Goal: Task Accomplishment & Management: Manage account settings

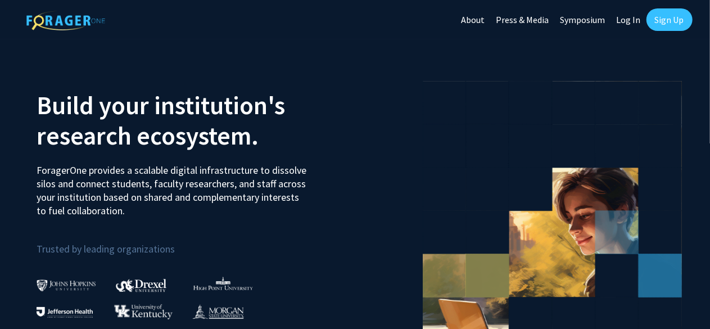
click at [626, 23] on link "Log In" at bounding box center [628, 19] width 35 height 39
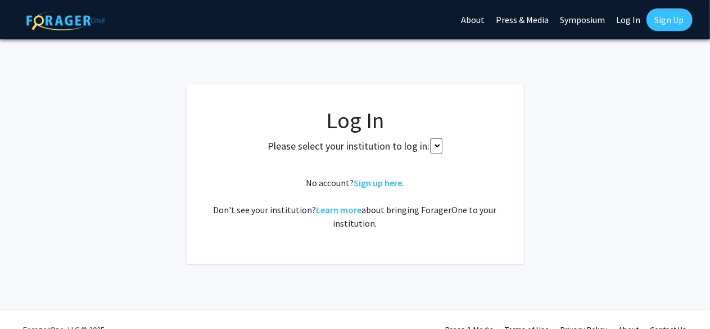
select select
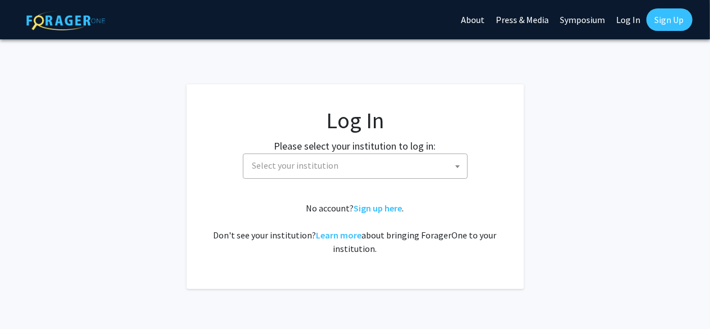
click at [303, 169] on span "Select your institution" at bounding box center [295, 165] width 87 height 11
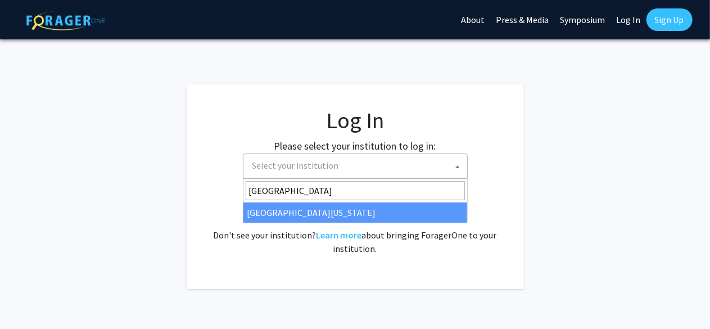
type input "[GEOGRAPHIC_DATA]"
select select "33"
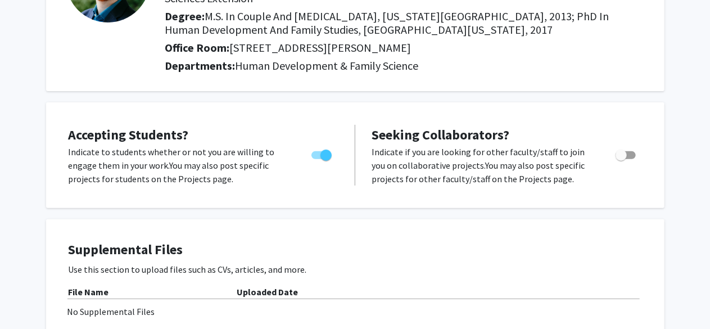
scroll to position [134, 0]
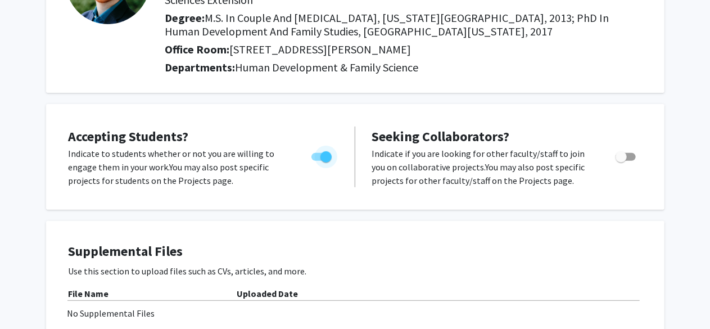
click at [324, 157] on span "Toggle" at bounding box center [325, 156] width 11 height 11
click at [317, 161] on input "Would you like to permit student requests?" at bounding box center [316, 161] width 1 height 1
checkbox input "false"
click at [626, 155] on span "Toggle" at bounding box center [621, 156] width 11 height 11
click at [621, 161] on input "Toggle" at bounding box center [621, 161] width 1 height 1
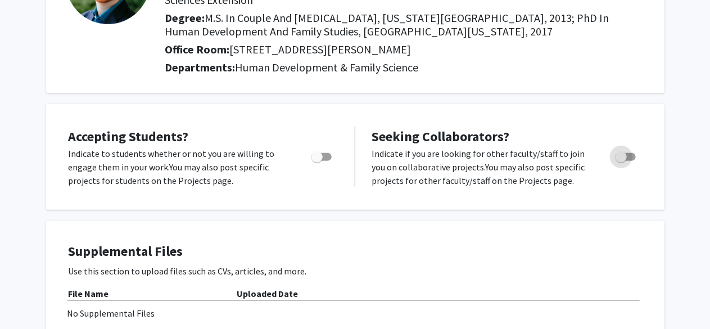
checkbox input "true"
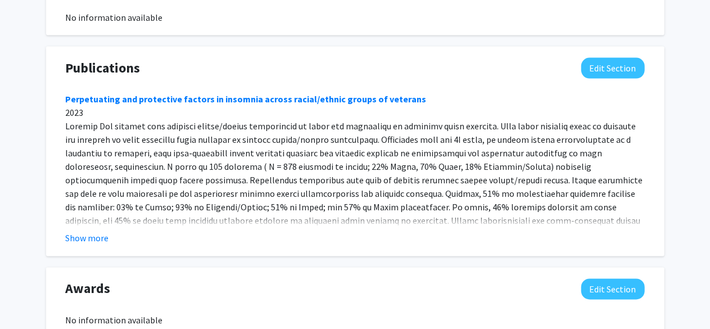
scroll to position [834, 0]
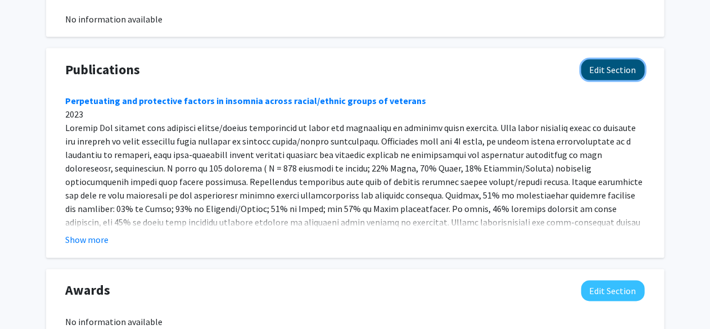
click at [590, 64] on button "Edit Section" at bounding box center [613, 70] width 64 height 21
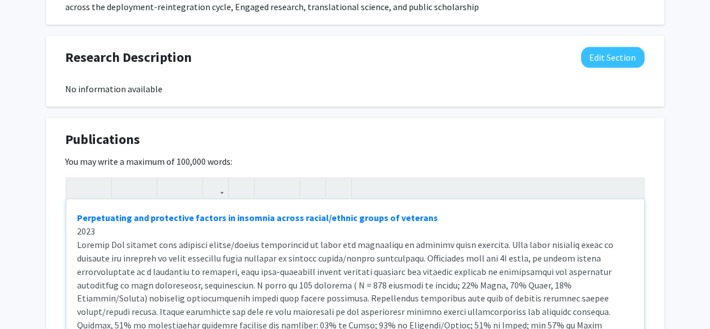
scroll to position [770, 0]
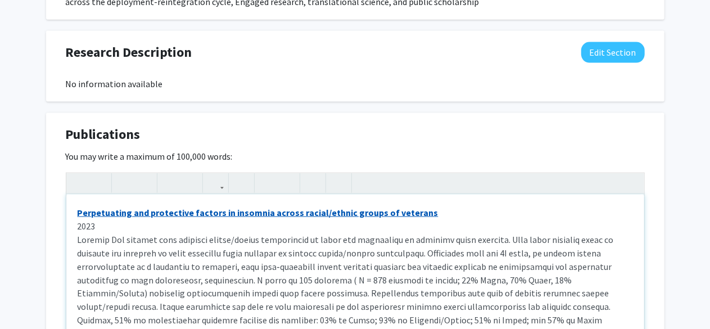
click at [78, 207] on link "Perpetuating and protective factors in insomnia across racial/ethnic groups of …" at bounding box center [258, 212] width 361 height 11
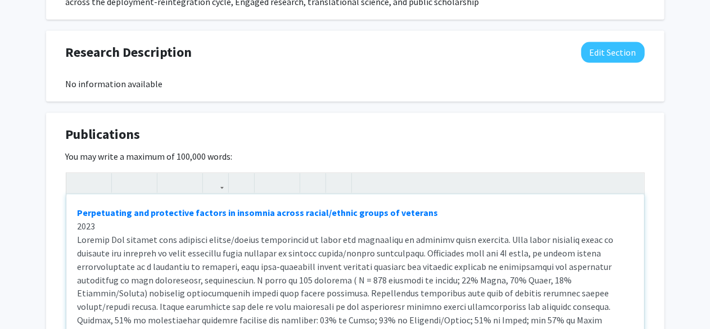
paste div "Note to users with screen readers: Please deactivate our accessibility plugin f…"
type textarea "<l><ipsumd>Sitamet con Adip: Elitseddo Eiusmodtem Incididunt utl Etdolorema Ali…"
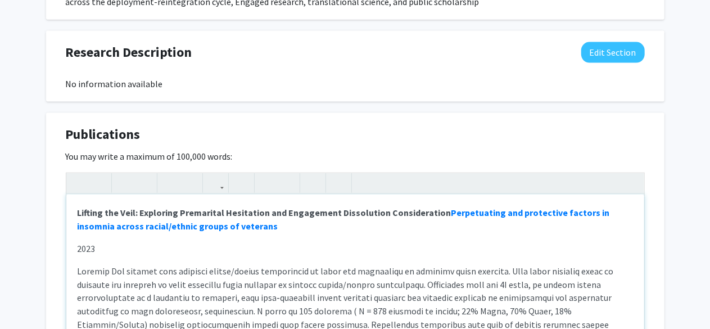
click at [435, 211] on strong "Lifting the Veil: Exploring Premarital Hesitation and Engagement Dissolution Co…" at bounding box center [344, 219] width 532 height 25
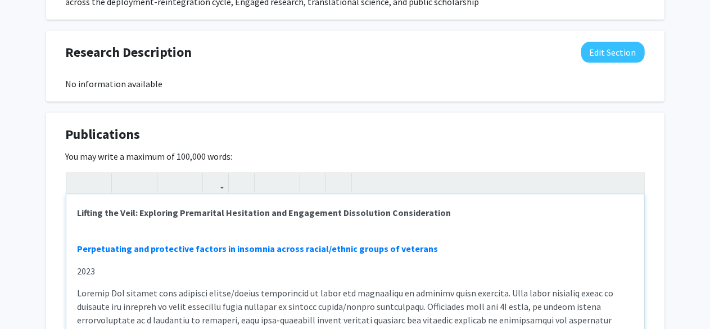
click at [82, 219] on div "Lifting the Veil: Exploring Premarital Hesitation and Engagement Dissolution Co…" at bounding box center [355, 278] width 578 height 169
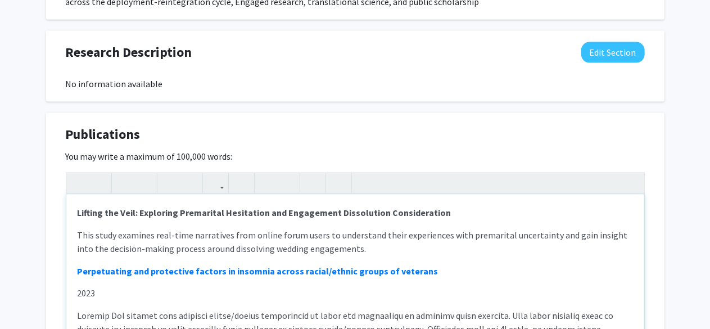
click at [355, 251] on p "This study examines real-time narratives from online forum users to understand …" at bounding box center [355, 241] width 555 height 27
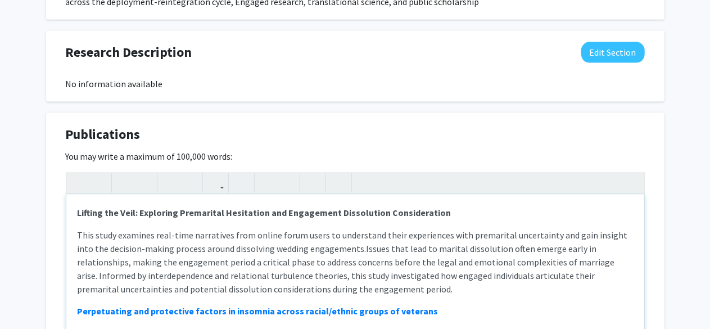
click at [343, 250] on p "This study examines real-time narratives from online forum users to understand …" at bounding box center [355, 261] width 555 height 67
click at [343, 284] on p "This study examines real-time narratives from online forum users to understand …" at bounding box center [355, 261] width 555 height 67
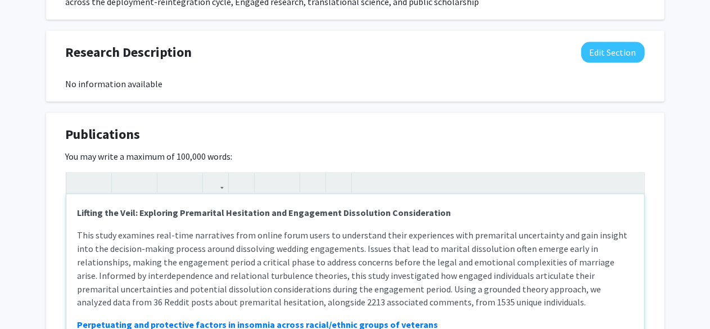
click at [455, 301] on p "This study examines real-time narratives from online forum users to understand …" at bounding box center [355, 268] width 555 height 81
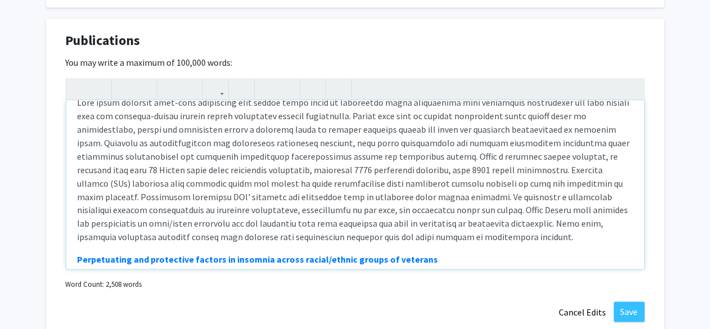
scroll to position [45, 0]
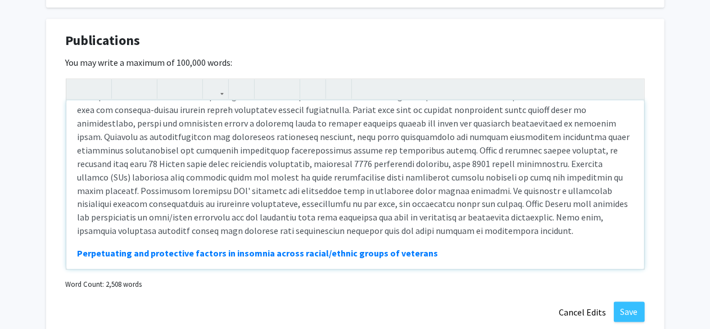
click at [359, 231] on p "Note to users with screen readers: Please deactivate our accessibility plugin f…" at bounding box center [355, 163] width 555 height 148
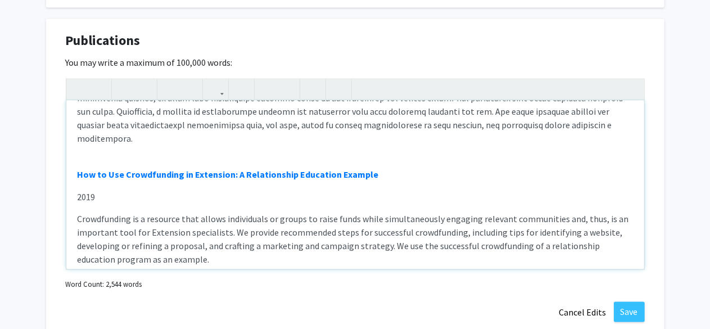
scroll to position [1990, 0]
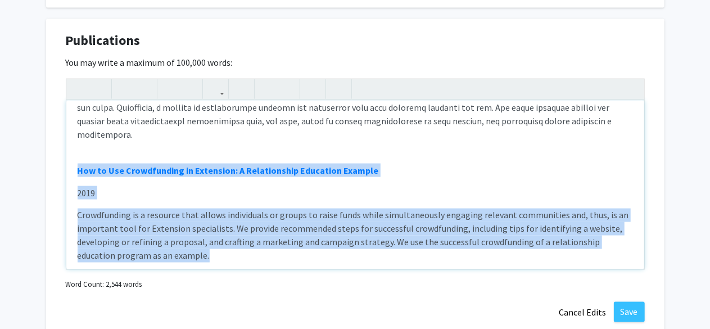
drag, startPoint x: 218, startPoint y: 220, endPoint x: 67, endPoint y: 133, distance: 173.8
click at [67, 133] on div "Lifting the Veil: Exploring Premarital Hesitation and Engagement Dissolution Co…" at bounding box center [355, 185] width 578 height 169
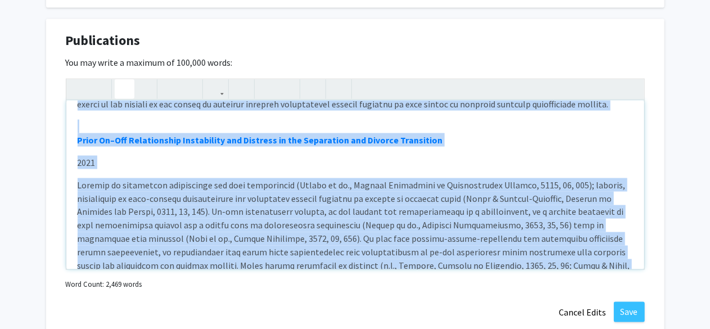
scroll to position [1719, 0]
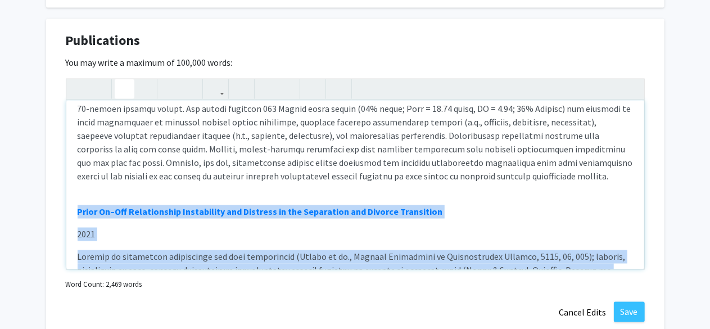
drag, startPoint x: 533, startPoint y: 230, endPoint x: 75, endPoint y: 182, distance: 460.1
click at [75, 182] on div "Lifting the Veil: Exploring Premarital Hesitation and Engagement Dissolution Co…" at bounding box center [355, 185] width 578 height 169
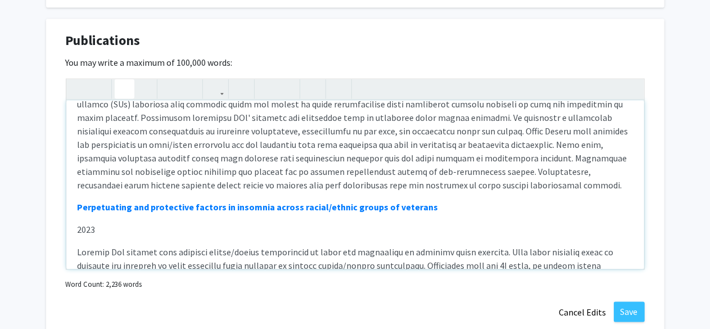
scroll to position [112, 0]
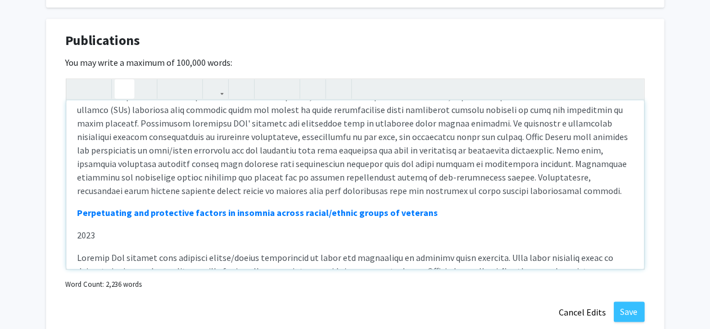
click at [364, 193] on p "Note to users with screen readers: Please deactivate our accessibility plugin f…" at bounding box center [355, 109] width 555 height 175
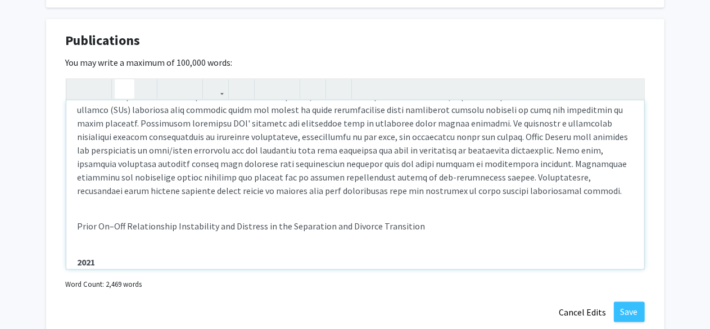
click at [108, 247] on div "Lifting the Veil: Exploring Premarital Hesitation and Engagement Dissolution Co…" at bounding box center [355, 185] width 578 height 169
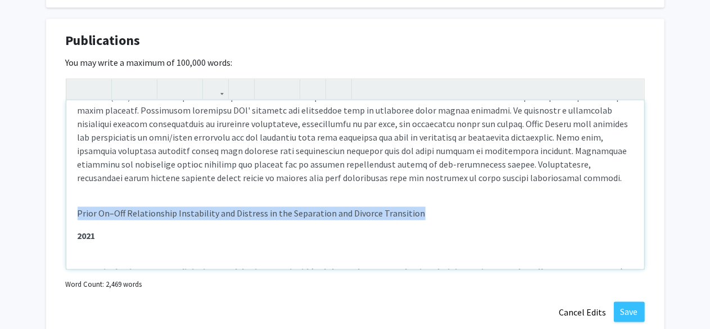
drag, startPoint x: 414, startPoint y: 224, endPoint x: 72, endPoint y: 209, distance: 342.1
click at [72, 209] on div "Lifting the Veil: Exploring Premarital Hesitation and Engagement Dissolution Co…" at bounding box center [355, 185] width 578 height 169
click at [120, 91] on icon "button" at bounding box center [125, 89] width 10 height 19
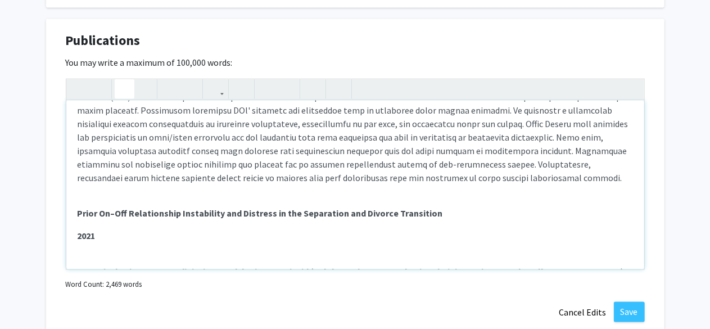
click at [245, 221] on div "Lifting the Veil: Exploring Premarital Hesitation and Engagement Dissolution Co…" at bounding box center [355, 185] width 578 height 169
click at [120, 259] on div "Lifting the Veil: Exploring Premarital Hesitation and Engagement Dissolution Co…" at bounding box center [355, 185] width 578 height 169
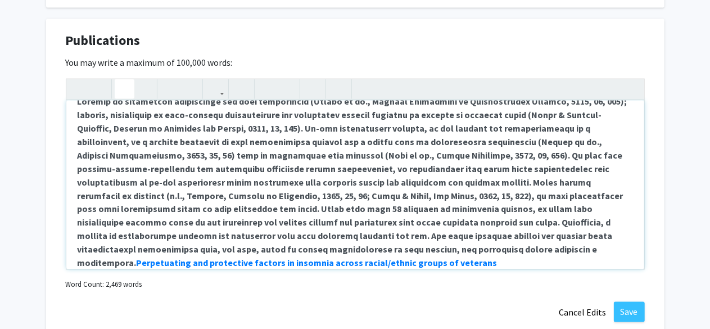
scroll to position [305, 0]
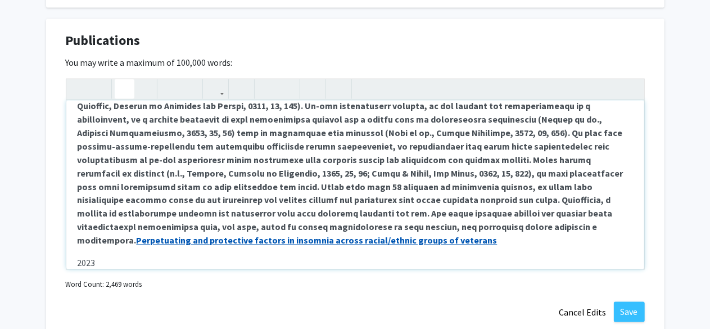
click at [328, 235] on link "Perpetuating and protective factors in insomnia across racial/ethnic groups of …" at bounding box center [317, 240] width 361 height 11
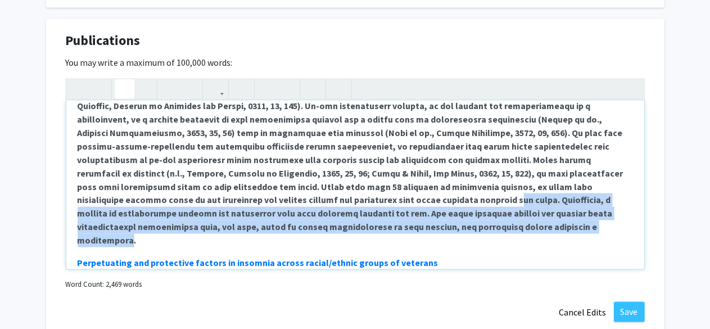
drag, startPoint x: 327, startPoint y: 228, endPoint x: 261, endPoint y: 204, distance: 69.9
click at [261, 204] on strong "Note to users with screen readers: Please deactivate our accessibility plugin f…" at bounding box center [353, 159] width 550 height 173
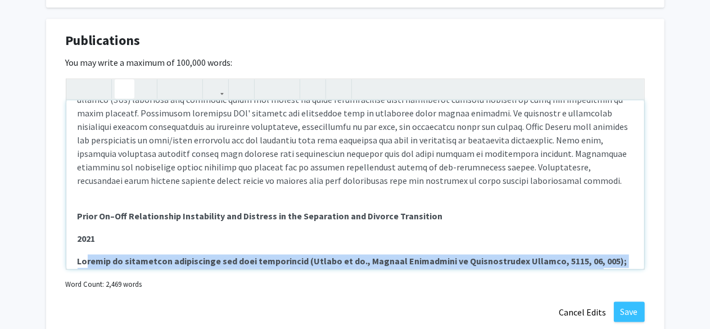
scroll to position [163, 0]
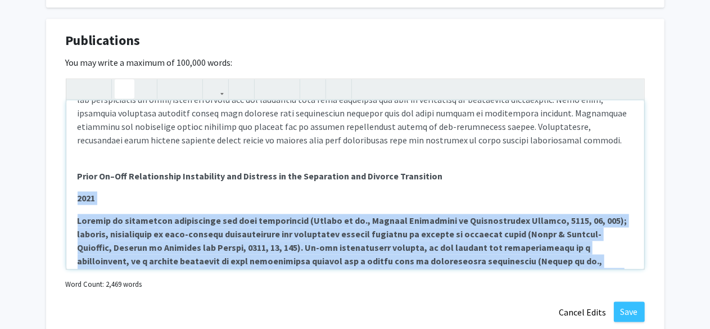
drag, startPoint x: 352, startPoint y: 228, endPoint x: 74, endPoint y: 202, distance: 278.8
click at [74, 202] on div "Lifting the Veil: Exploring Premarital Hesitation and Engagement Dissolution Co…" at bounding box center [355, 185] width 578 height 169
click at [127, 88] on icon "button" at bounding box center [125, 89] width 10 height 19
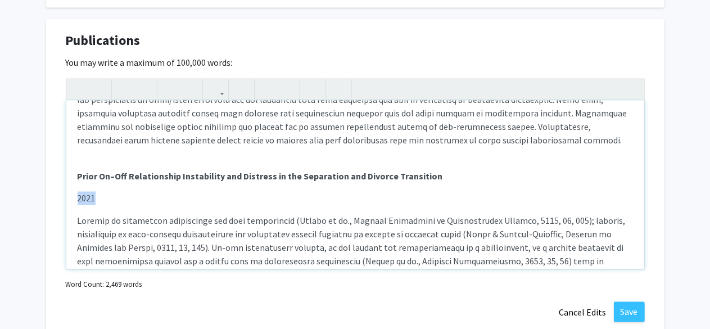
click at [367, 233] on p "Note to users with screen readers: Please deactivate our accessibility plugin f…" at bounding box center [355, 295] width 555 height 162
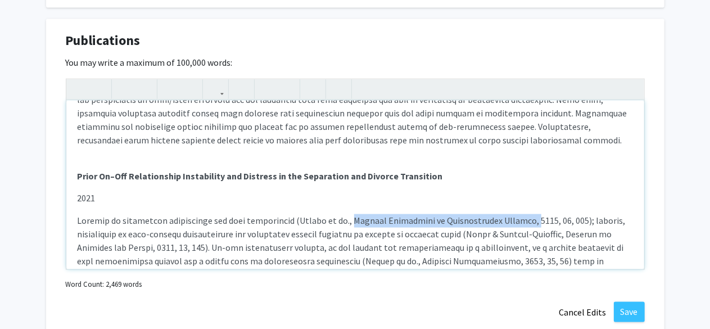
drag, startPoint x: 332, startPoint y: 221, endPoint x: 495, endPoint y: 218, distance: 163.0
click at [495, 218] on p "Note to users with screen readers: Please deactivate our accessibility plugin f…" at bounding box center [355, 295] width 555 height 162
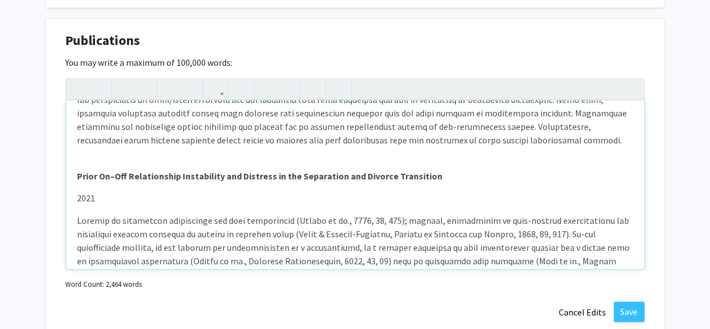
click at [379, 219] on p "Note to users with screen readers: Please deactivate our accessibility plugin f…" at bounding box center [355, 288] width 555 height 148
drag, startPoint x: 522, startPoint y: 233, endPoint x: 499, endPoint y: 236, distance: 23.2
click at [499, 236] on p "Note to users with screen readers: Please deactivate our accessibility plugin f…" at bounding box center [355, 288] width 555 height 148
click at [476, 233] on p "Note to users with screen readers: Please deactivate our accessibility plugin f…" at bounding box center [355, 288] width 555 height 148
click at [402, 261] on p "Note to users with screen readers: Please deactivate our accessibility plugin f…" at bounding box center [355, 288] width 555 height 148
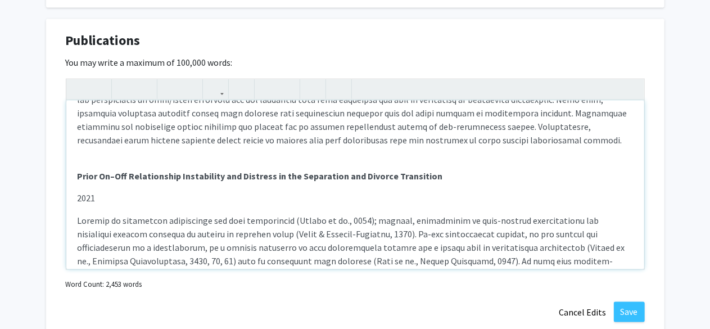
click at [355, 260] on p "Note to users with screen readers: Please deactivate our accessibility plugin f…" at bounding box center [355, 288] width 555 height 148
drag, startPoint x: 530, startPoint y: 248, endPoint x: 623, endPoint y: 254, distance: 94.0
click at [623, 254] on div "Lifting the Veil: Exploring Premarital Hesitation and Engagement Dissolution Co…" at bounding box center [355, 185] width 578 height 169
click at [572, 245] on p "Note to users with screen readers: Please deactivate our accessibility plugin f…" at bounding box center [355, 288] width 555 height 148
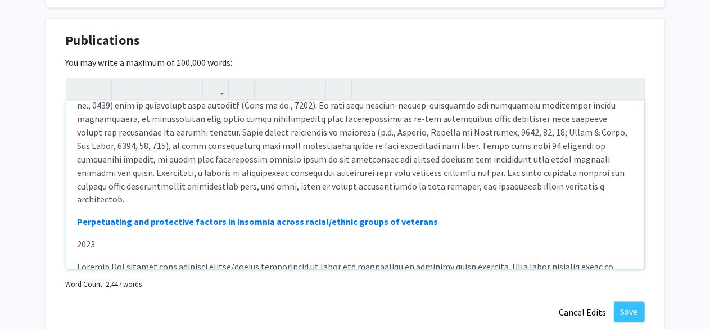
scroll to position [320, 0]
click at [372, 130] on p "Note to users with screen readers: Please deactivate our accessibility plugin f…" at bounding box center [355, 131] width 555 height 148
click at [331, 129] on p "Note to users with screen readers: Please deactivate our accessibility plugin f…" at bounding box center [355, 131] width 555 height 148
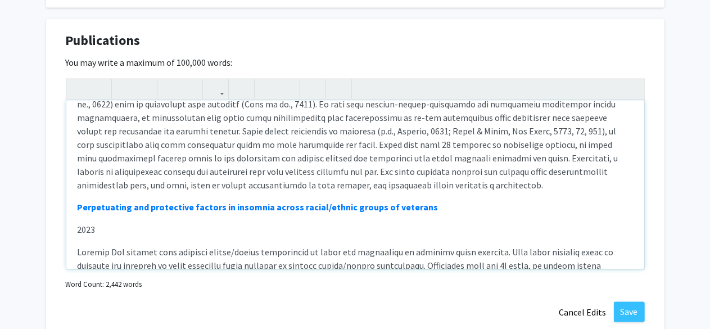
click at [365, 130] on p "Note to users with screen readers: Please deactivate our accessibility plugin f…" at bounding box center [355, 124] width 555 height 135
click at [373, 131] on p "Note to users with screen readers: Please deactivate our accessibility plugin f…" at bounding box center [355, 124] width 555 height 135
click at [76, 205] on div "Lifting the Veil: Exploring Premarital Hesitation and Engagement Dissolution Co…" at bounding box center [355, 185] width 578 height 169
drag, startPoint x: 76, startPoint y: 205, endPoint x: 589, endPoint y: 193, distance: 512.8
click at [589, 193] on div "Lifting the Veil: Exploring Premarital Hesitation and Engagement Dissolution Co…" at bounding box center [355, 185] width 578 height 169
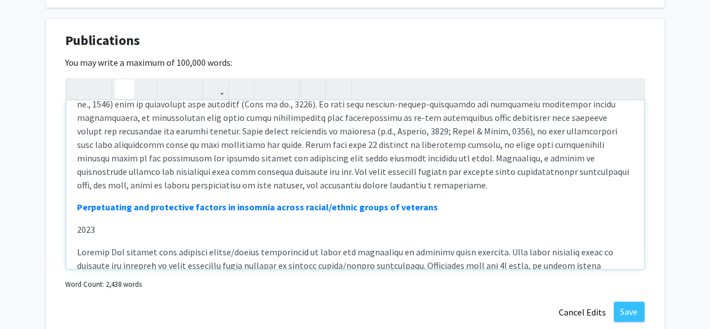
click at [76, 206] on div "Lifting the Veil: Exploring Premarital Hesitation and Engagement Dissolution Co…" at bounding box center [355, 185] width 578 height 169
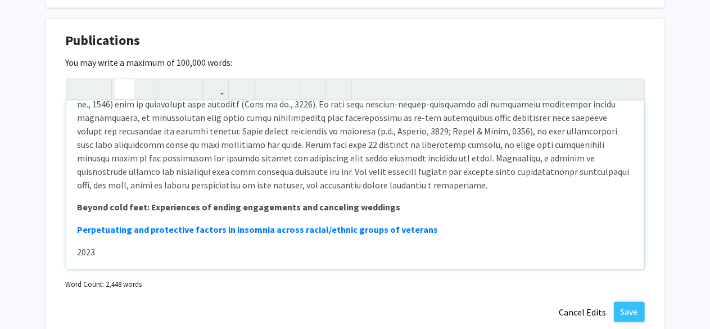
click at [80, 218] on div "Lifting the Veil: Exploring Premarital Hesitation and Engagement Dissolution Co…" at bounding box center [355, 185] width 578 height 169
click at [78, 215] on div "Lifting the Veil: Exploring Premarital Hesitation and Engagement Dissolution Co…" at bounding box center [355, 185] width 578 height 169
click at [81, 218] on div "Lifting the Veil: Exploring Premarital Hesitation and Engagement Dissolution Co…" at bounding box center [355, 185] width 578 height 169
click at [402, 204] on p "Beyond cold feet: Experiences of ending engagements and canceling weddings" at bounding box center [355, 207] width 555 height 13
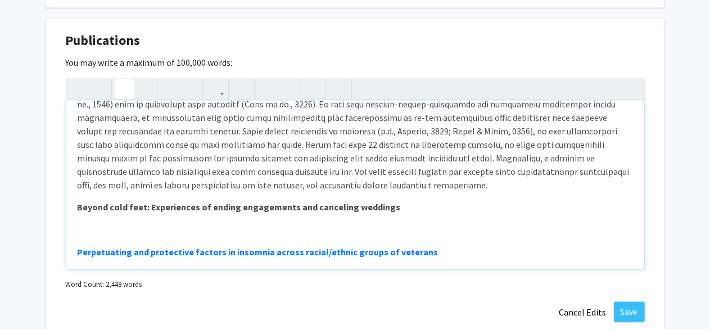
click at [101, 228] on p "Note to users with screen readers: Please deactivate our accessibility plugin f…" at bounding box center [355, 229] width 555 height 13
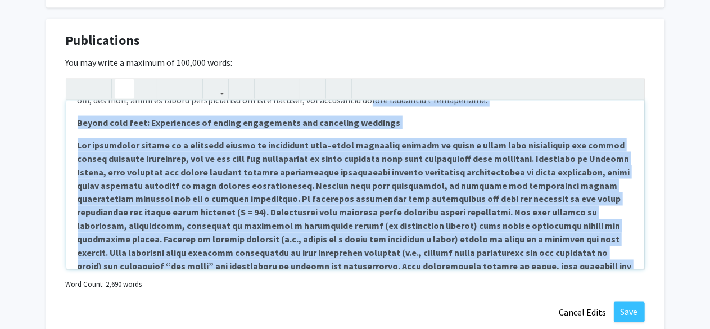
scroll to position [396, 0]
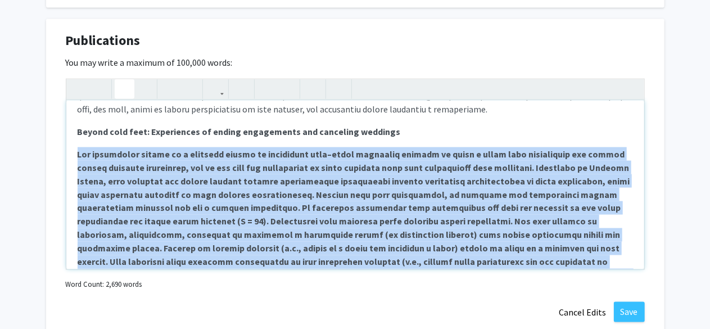
drag, startPoint x: 446, startPoint y: 251, endPoint x: 74, endPoint y: 152, distance: 384.9
click at [74, 152] on div "Lifting the Veil: Exploring Premarital Hesitation and Engagement Dissolution Co…" at bounding box center [355, 185] width 578 height 169
click at [123, 88] on icon "button" at bounding box center [125, 89] width 10 height 19
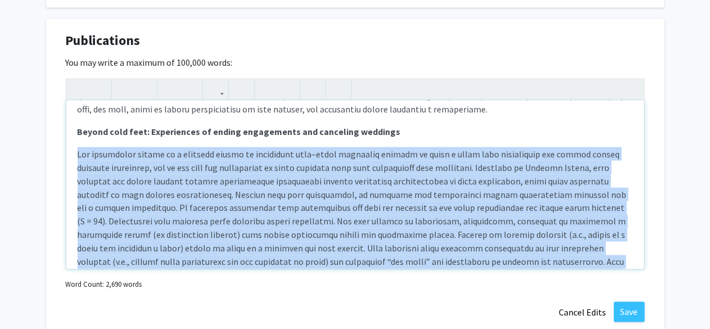
click at [99, 142] on div "Lifting the Veil: Exploring Premarital Hesitation and Engagement Dissolution Co…" at bounding box center [355, 185] width 578 height 169
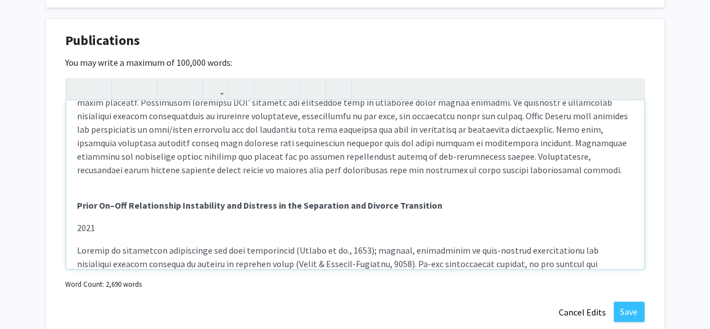
scroll to position [126, 0]
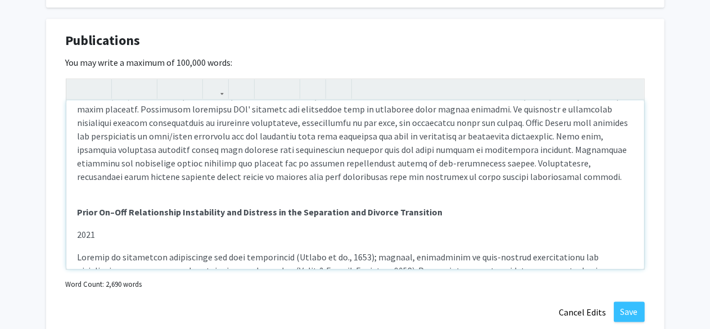
click at [85, 194] on div "Lifting the Veil: Exploring Premarital Hesitation and Engagement Dissolution Co…" at bounding box center [355, 185] width 578 height 169
click at [75, 209] on div "Lifting the Veil: Exploring Premarital Hesitation and Engagement Dissolution Co…" at bounding box center [355, 185] width 578 height 169
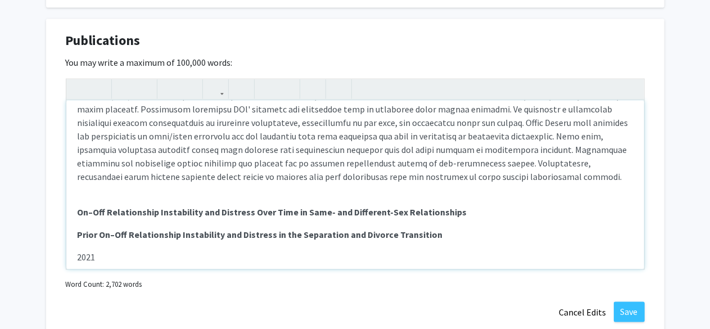
click at [92, 219] on div "Lifting the Veil: Exploring Premarital Hesitation and Engagement Dissolution Co…" at bounding box center [355, 185] width 578 height 169
click at [453, 215] on strong "On–Off Relationship Instability and Distress Over Time in Same- and Different-S…" at bounding box center [273, 212] width 390 height 11
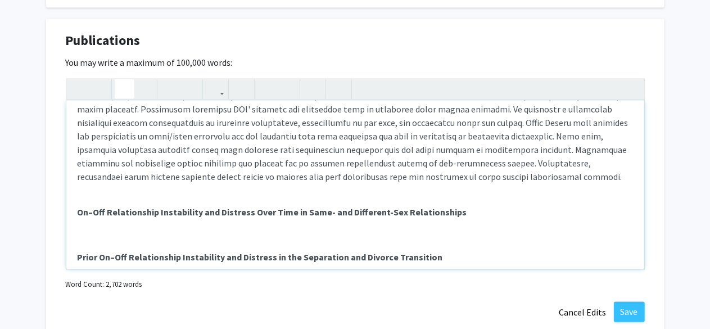
click at [89, 229] on p "Note to users with screen readers: Please deactivate our accessibility plugin f…" at bounding box center [355, 234] width 555 height 13
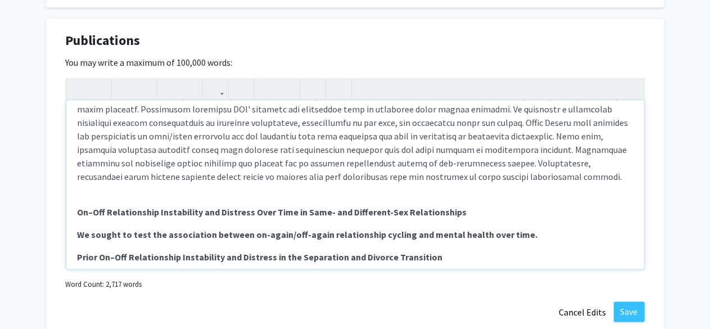
click at [525, 233] on p "We sought to test the association between on-again/off-again relationship cycli…" at bounding box center [355, 234] width 555 height 13
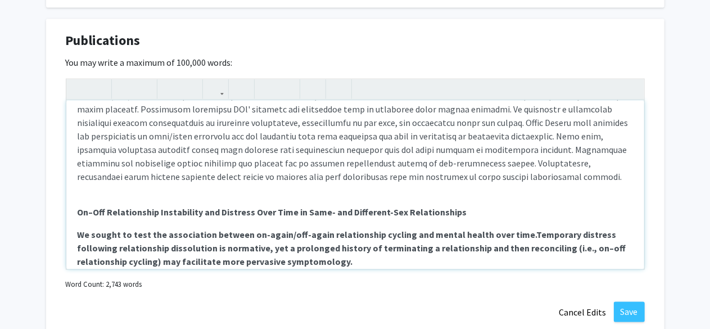
click at [350, 260] on p "We sought to test the association between on-again/off-again relationship cycli…" at bounding box center [355, 248] width 555 height 40
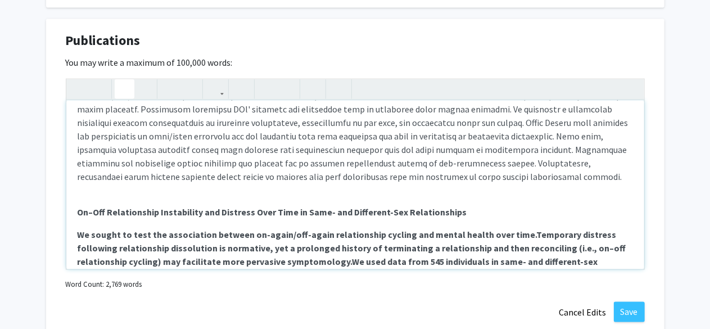
click at [339, 259] on strong "We sought to test the association between on-again/off-again relationship cycli…" at bounding box center [352, 255] width 549 height 52
click at [514, 234] on strong "We sought to test the association between on-again/off-again relationship cycli…" at bounding box center [352, 255] width 549 height 52
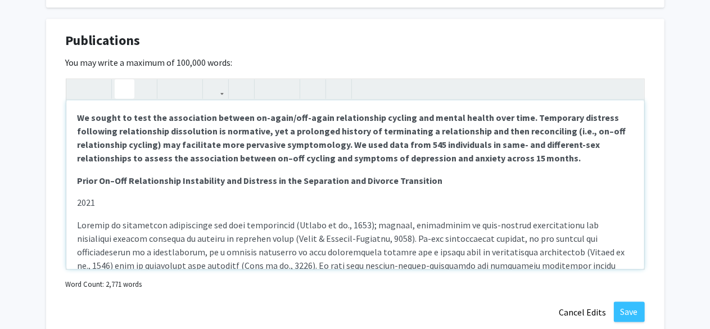
scroll to position [254, 0]
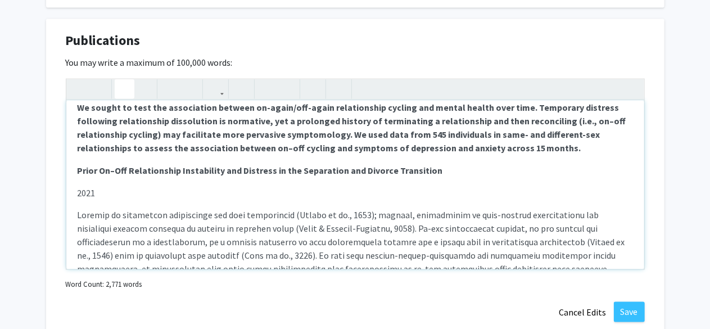
click at [568, 148] on p "We sought to test the association between on-again/off-again relationship cycli…" at bounding box center [355, 128] width 555 height 54
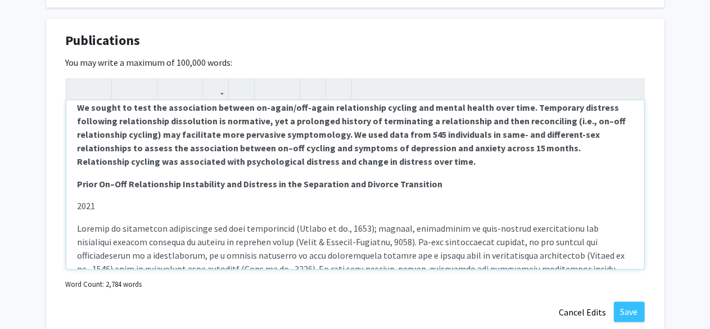
click at [422, 160] on p "We sought to test the association between on-again/off-again relationship cycli…" at bounding box center [355, 134] width 555 height 67
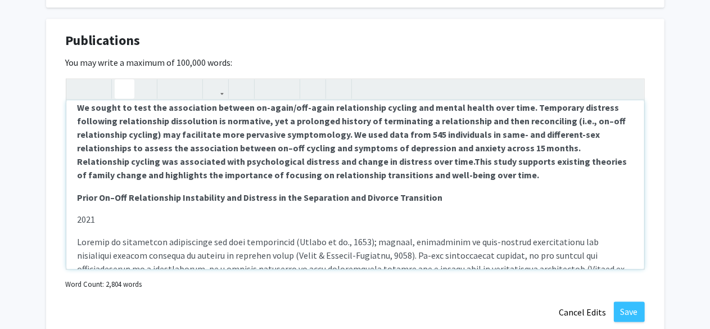
click at [406, 165] on strong "We sought to test the association between on-again/off-again relationship cycli…" at bounding box center [353, 141] width 550 height 79
click at [455, 174] on p "We sought to test the association between on-again/off-again relationship cycli…" at bounding box center [355, 141] width 555 height 81
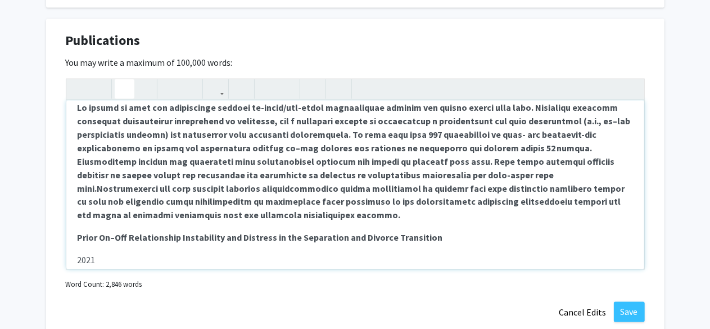
click at [453, 175] on strong "Note to users with screen readers: Please deactivate our accessibility plugin f…" at bounding box center [354, 161] width 553 height 119
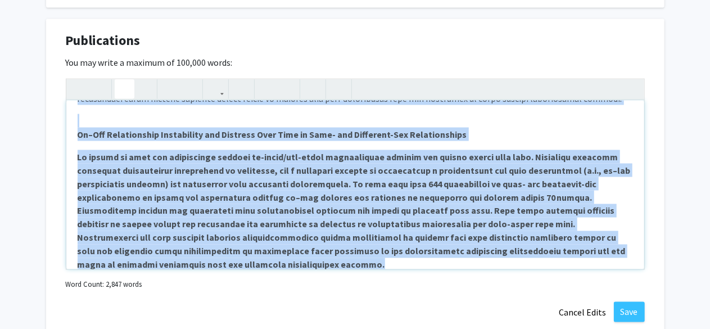
scroll to position [177, 0]
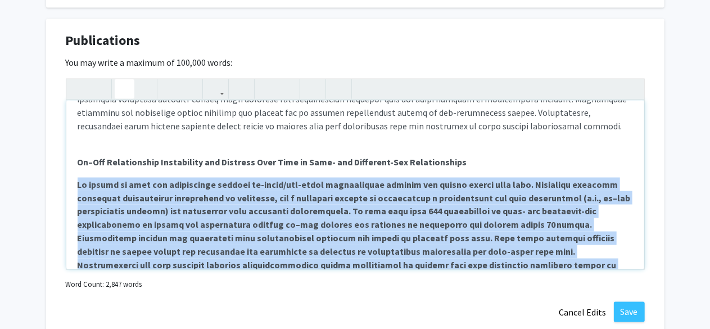
drag, startPoint x: 174, startPoint y: 220, endPoint x: 70, endPoint y: 175, distance: 113.3
click at [70, 175] on div "Lifting the Veil: Exploring Premarital Hesitation and Engagement Dissolution Co…" at bounding box center [355, 185] width 578 height 169
click at [128, 85] on icon "button" at bounding box center [125, 89] width 10 height 19
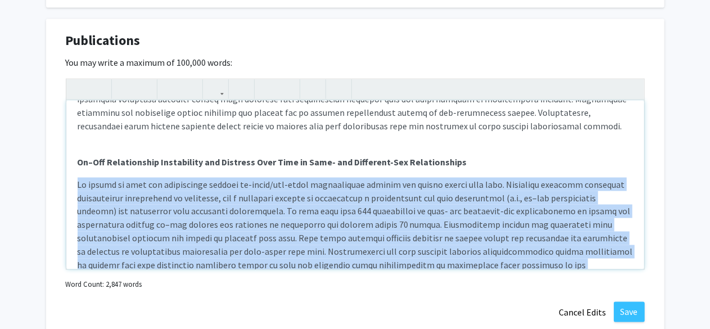
click at [106, 175] on div "Lifting the Veil: Exploring Premarital Hesitation and Engagement Dissolution Co…" at bounding box center [355, 185] width 578 height 169
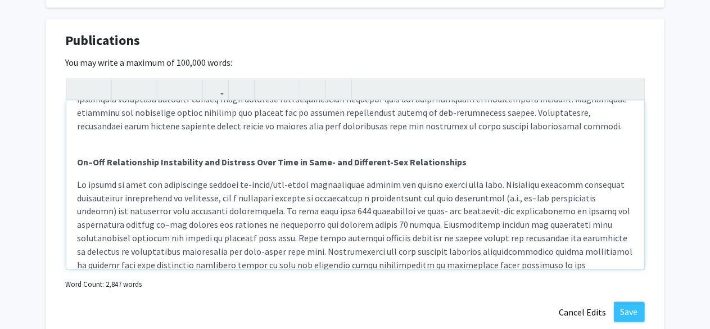
click at [93, 171] on div "Lifting the Veil: Exploring Premarital Hesitation and Engagement Dissolution Co…" at bounding box center [355, 185] width 578 height 169
click at [464, 161] on p "On–Off Relationship Instability and Distress Over Time in Same- and Different-S…" at bounding box center [355, 161] width 555 height 13
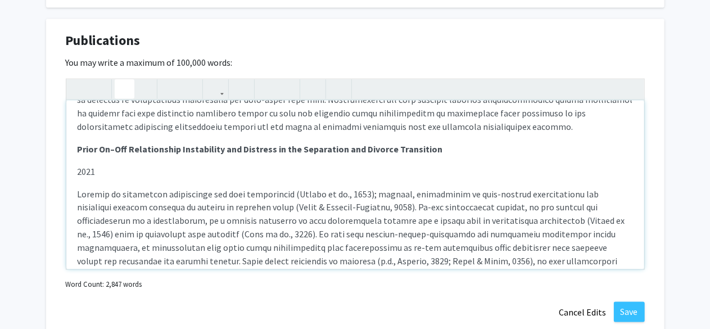
scroll to position [344, 0]
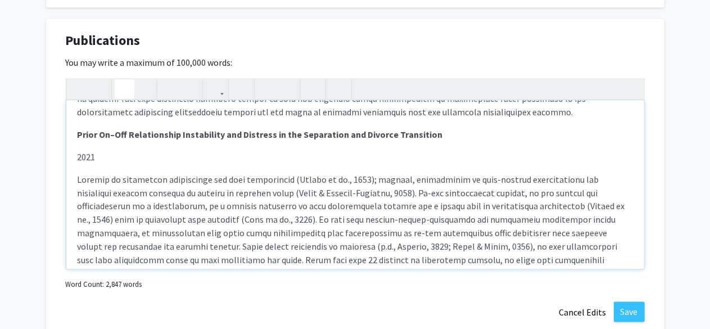
click at [125, 160] on p "2021" at bounding box center [355, 156] width 555 height 13
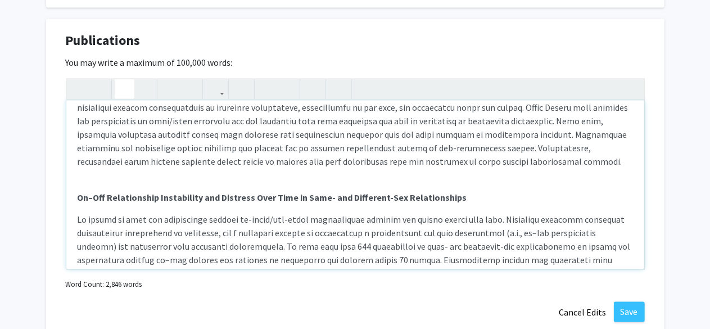
scroll to position [119, 0]
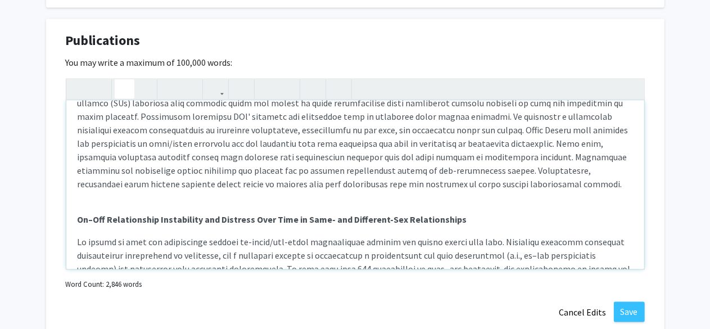
click at [146, 201] on div "Lifting the Veil: Exploring Premarital Hesitation and Engagement Dissolution Co…" at bounding box center [355, 185] width 578 height 169
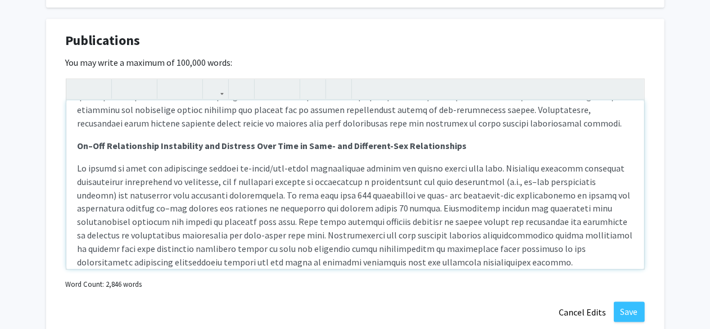
scroll to position [135, 0]
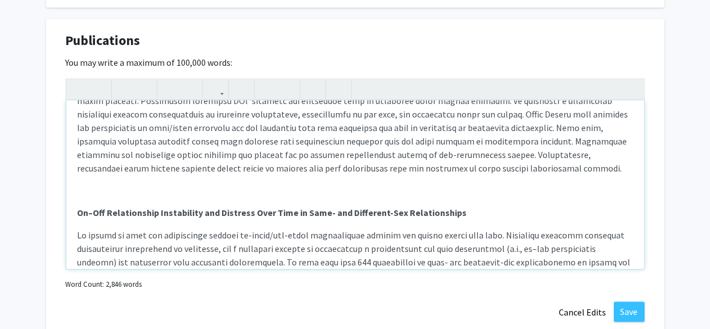
click at [87, 191] on p "Note to users with screen readers: Please deactivate our accessibility plugin f…" at bounding box center [355, 190] width 555 height 13
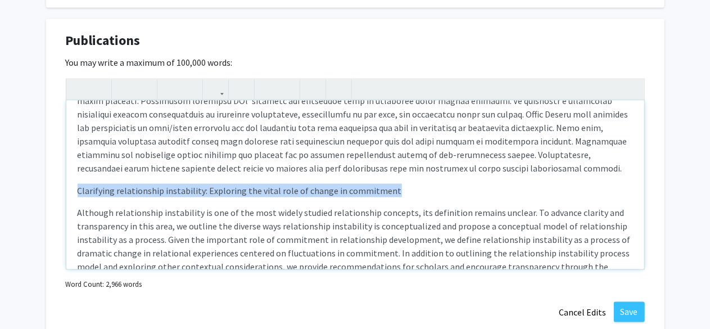
drag, startPoint x: 392, startPoint y: 193, endPoint x: 69, endPoint y: 193, distance: 323.8
click at [69, 193] on div "Lifting the Veil: Exploring Premarital Hesitation and Engagement Dissolution Co…" at bounding box center [355, 185] width 578 height 169
click at [120, 80] on use "button" at bounding box center [120, 80] width 0 height 0
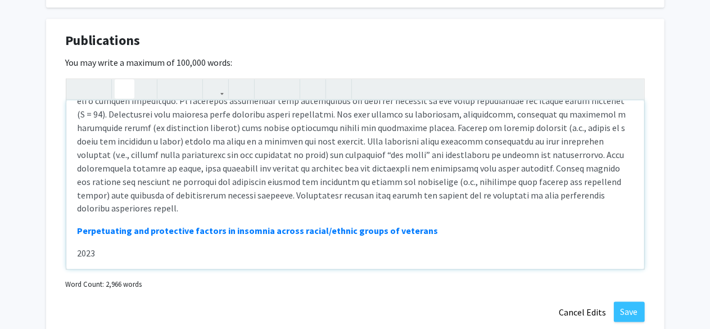
scroll to position [727, 0]
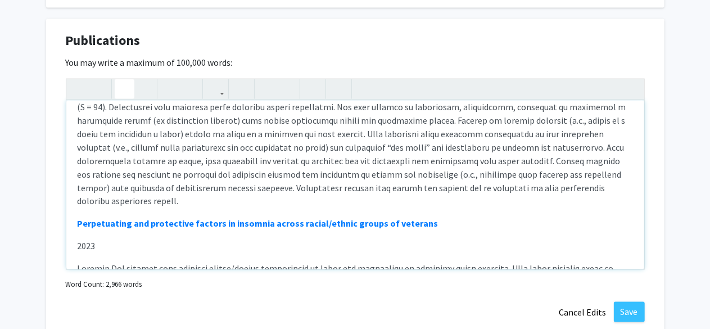
click at [132, 205] on p "Note to users with screen readers: Please deactivate our accessibility plugin f…" at bounding box center [355, 120] width 555 height 175
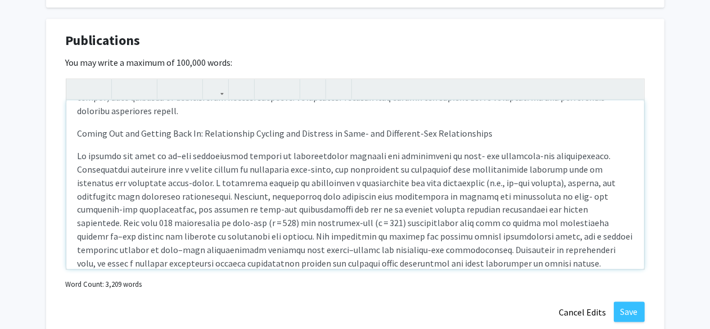
scroll to position [795, 0]
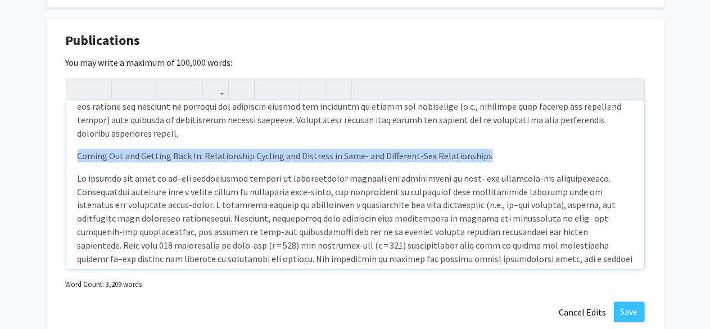
drag, startPoint x: 481, startPoint y: 157, endPoint x: 75, endPoint y: 156, distance: 405.3
click at [75, 156] on div "Lifting the Veil: Exploring Premarital Hesitation and Engagement Dissolution Co…" at bounding box center [355, 185] width 578 height 169
click at [121, 89] on icon "button" at bounding box center [125, 89] width 10 height 19
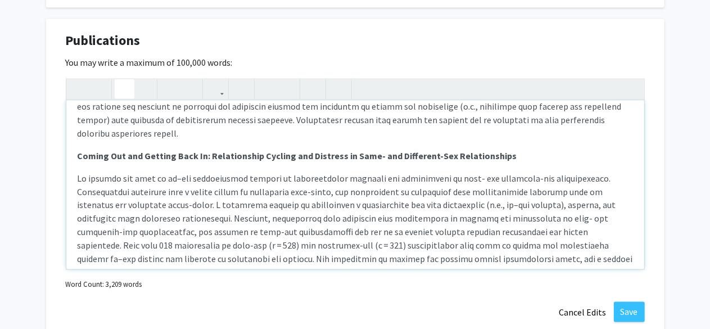
click at [456, 176] on p "Note to users with screen readers: Please deactivate our accessibility plugin f…" at bounding box center [355, 258] width 555 height 175
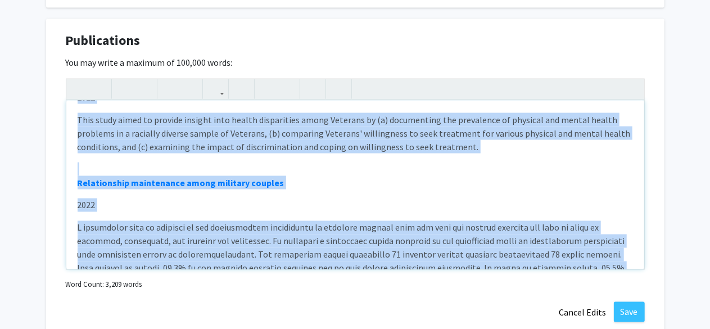
scroll to position [1363, 0]
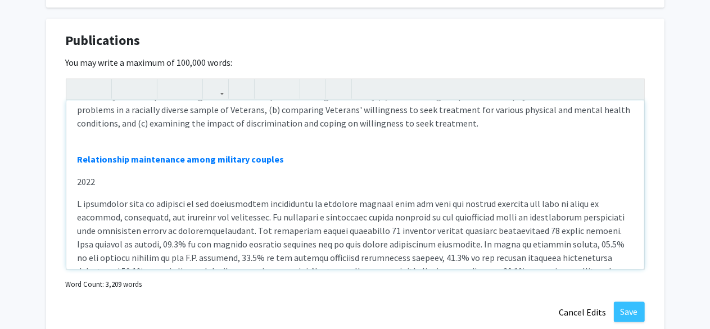
drag, startPoint x: 75, startPoint y: 173, endPoint x: 286, endPoint y: 130, distance: 215.6
click at [286, 130] on div "Lifting the Veil: Exploring Premarital Hesitation and Engagement Dissolution Co…" at bounding box center [355, 185] width 578 height 169
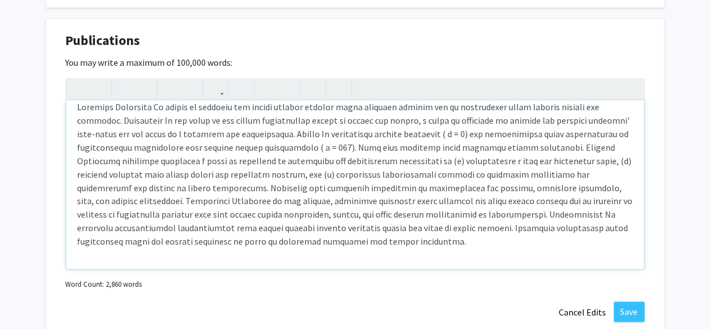
scroll to position [1343, 0]
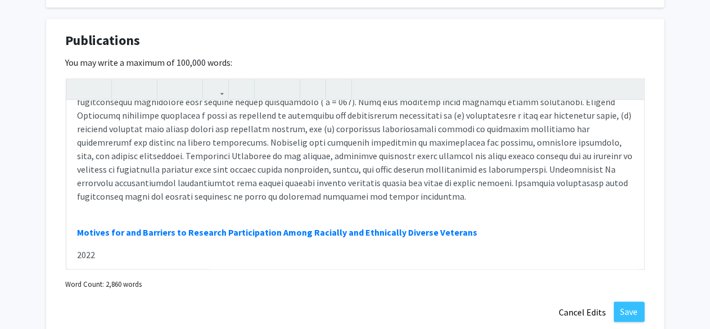
click at [644, 268] on div "Lifting the Veil: Exploring Premarital Hesitation and Engagement Dissolution Co…" at bounding box center [355, 174] width 579 height 191
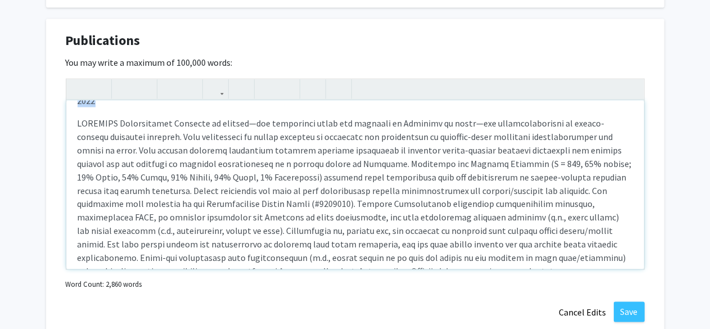
scroll to position [1544, 0]
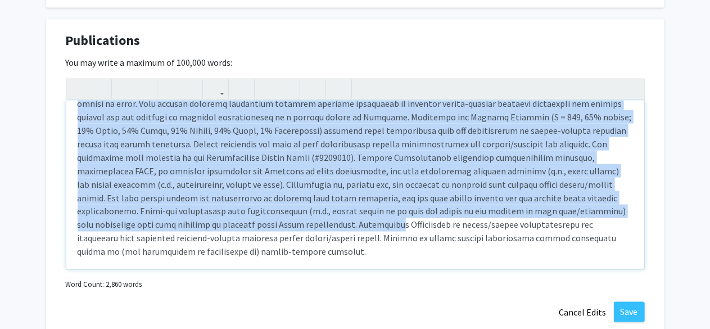
drag, startPoint x: 73, startPoint y: 175, endPoint x: 218, endPoint y: 218, distance: 151.2
click at [218, 218] on div "Lifting the Veil: Exploring Premarital Hesitation and Engagement Dissolution Co…" at bounding box center [355, 185] width 578 height 169
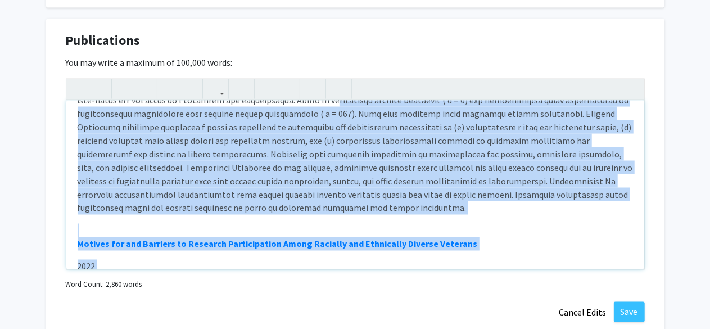
scroll to position [1309, 0]
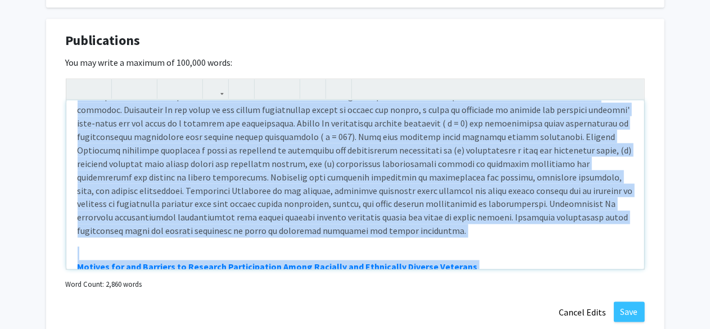
drag, startPoint x: 616, startPoint y: 223, endPoint x: 250, endPoint y: 234, distance: 366.7
click at [250, 234] on div "Lifting the Veil: Exploring Premarital Hesitation and Engagement Dissolution Co…" at bounding box center [355, 185] width 578 height 169
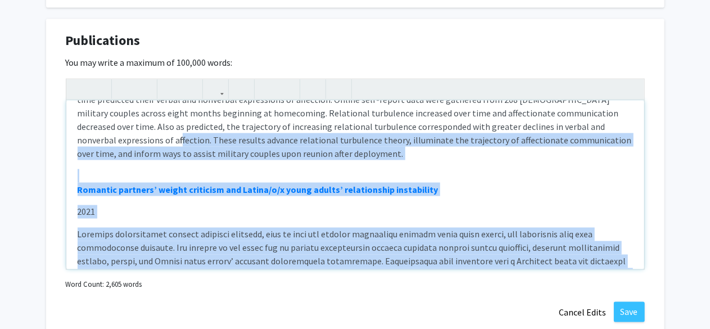
scroll to position [1749, 0]
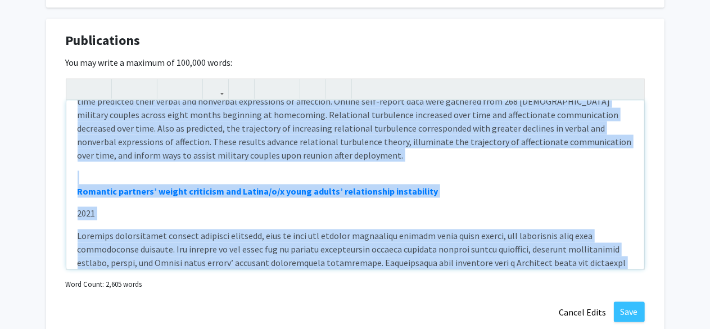
drag, startPoint x: 473, startPoint y: 264, endPoint x: 91, endPoint y: 155, distance: 397.0
click at [91, 155] on div "Lifting the Veil: Exploring Premarital Hesitation and Engagement Dissolution Co…" at bounding box center [355, 185] width 578 height 169
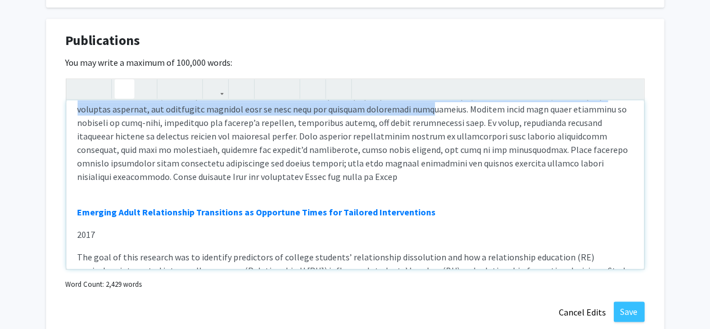
scroll to position [2024, 0]
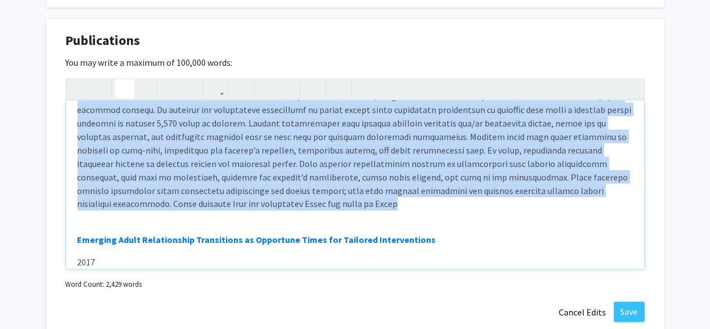
drag, startPoint x: 75, startPoint y: 148, endPoint x: 426, endPoint y: 171, distance: 351.5
click at [426, 171] on div "Lifting the Veil: Exploring Premarital Hesitation and Engagement Dissolution Co…" at bounding box center [355, 185] width 578 height 169
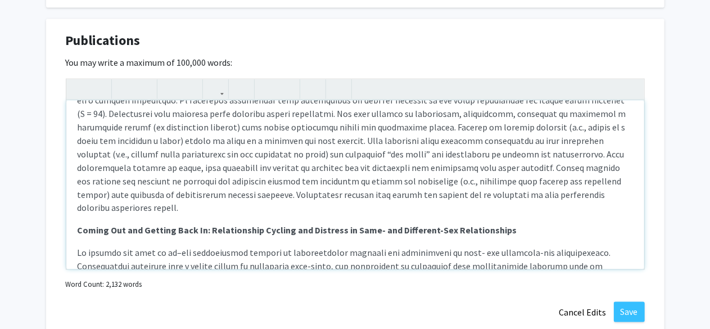
scroll to position [725, 0]
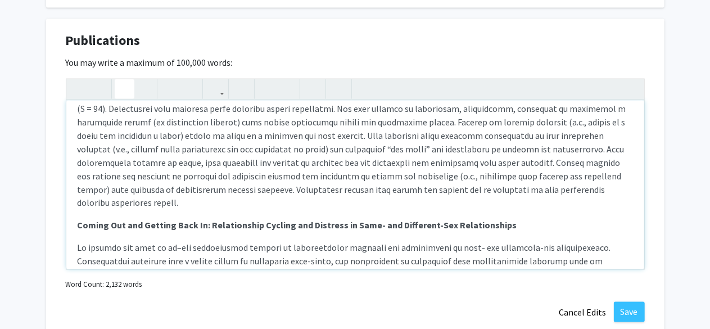
click at [156, 207] on p "Note to users with screen readers: Please deactivate our accessibility plugin f…" at bounding box center [355, 121] width 555 height 175
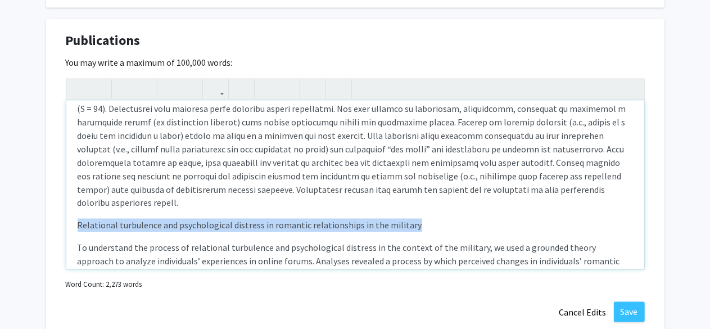
drag, startPoint x: 417, startPoint y: 222, endPoint x: 303, endPoint y: 206, distance: 115.2
click at [303, 206] on div "Lifting the Veil: Exploring Premarital Hesitation and Engagement Dissolution Co…" at bounding box center [355, 185] width 578 height 169
click at [130, 86] on button "button" at bounding box center [125, 89] width 20 height 20
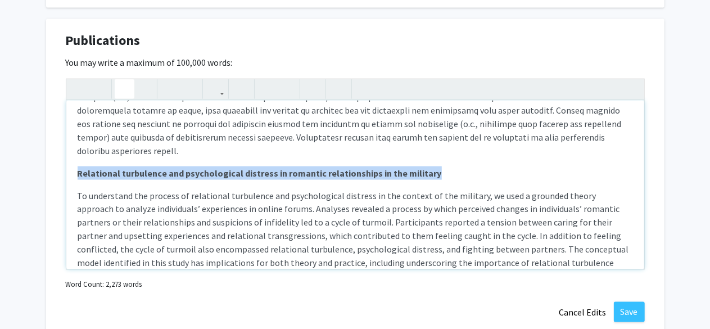
scroll to position [875, 0]
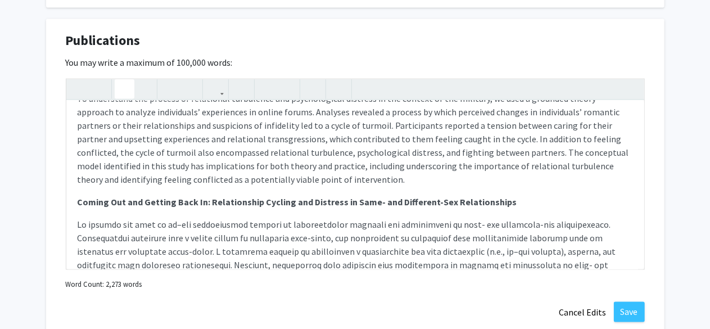
click at [645, 268] on div "Publications Edit Section You may write a maximum of 100,000 words: Lifting the…" at bounding box center [355, 177] width 618 height 316
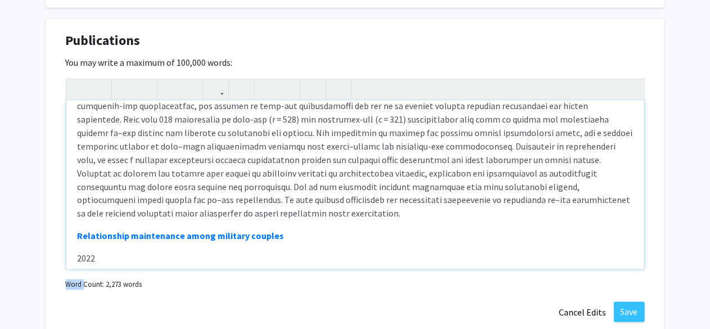
scroll to position [1063, 0]
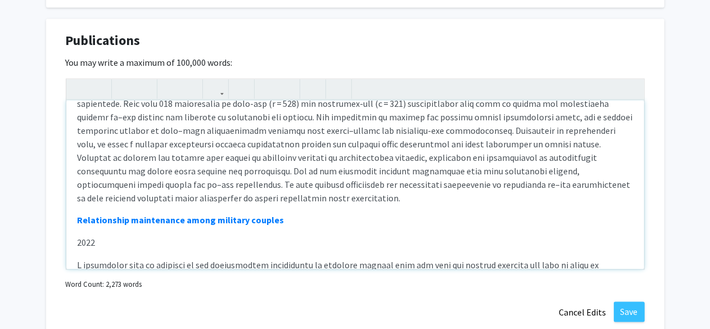
click at [474, 184] on p "Note to users with screen readers: Please deactivate our accessibility plugin f…" at bounding box center [355, 116] width 555 height 175
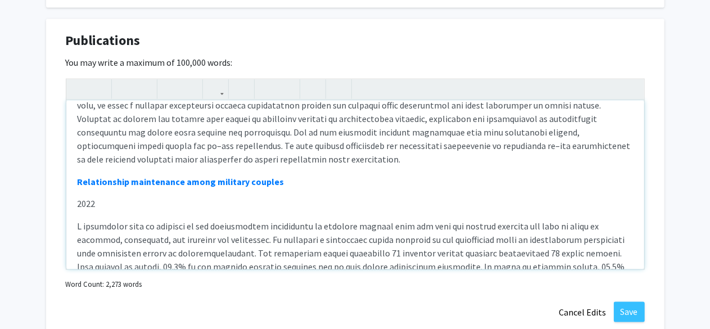
scroll to position [1118, 0]
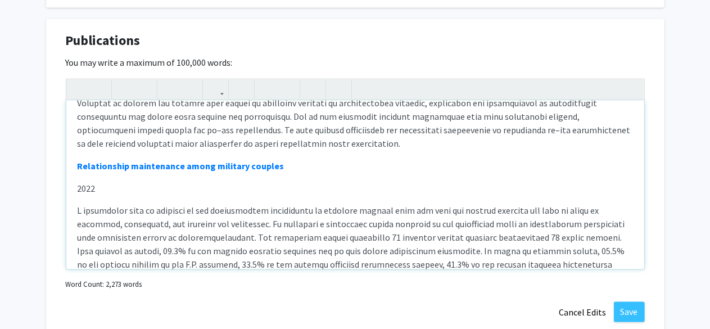
click at [117, 182] on p "2022" at bounding box center [355, 188] width 555 height 13
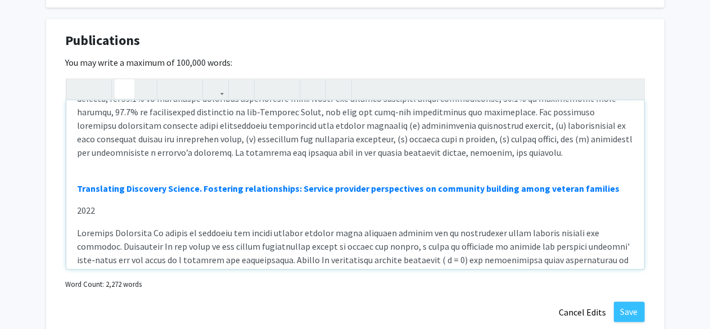
scroll to position [1297, 0]
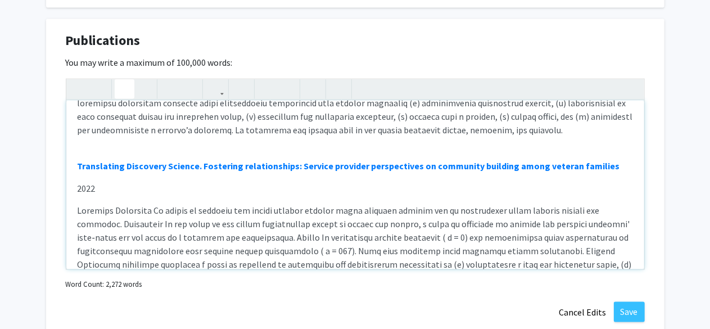
click at [106, 182] on p "2022" at bounding box center [355, 188] width 555 height 13
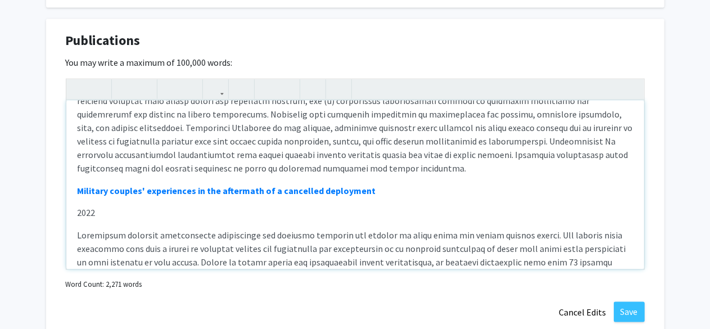
scroll to position [1468, 0]
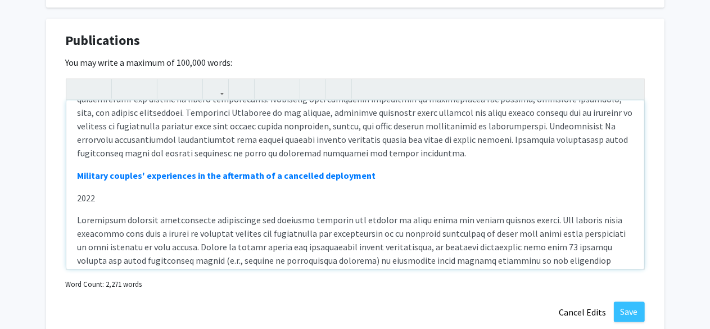
click at [225, 191] on p "2022" at bounding box center [355, 197] width 555 height 13
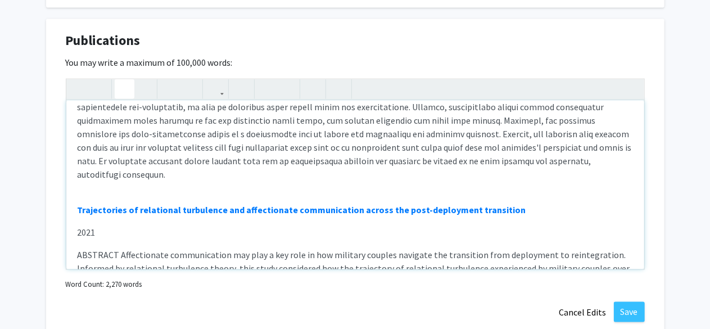
scroll to position [1671, 0]
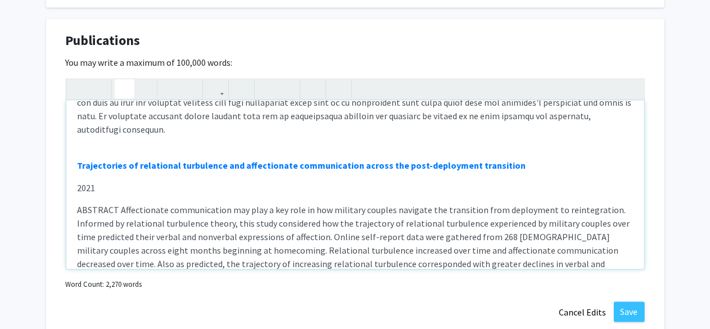
click at [151, 181] on p "2021" at bounding box center [355, 187] width 555 height 13
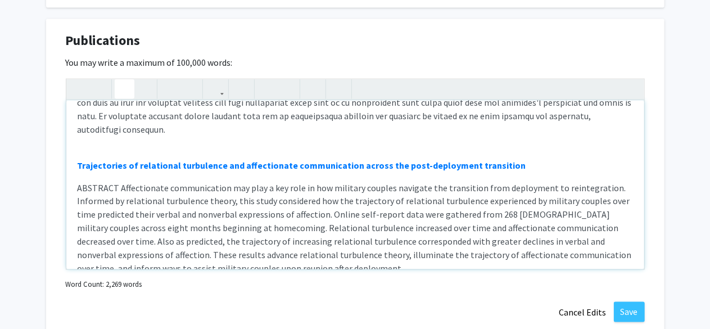
click at [119, 181] on p "ABSTRACT Affectionate communication may play a key role in how military couples…" at bounding box center [355, 228] width 555 height 94
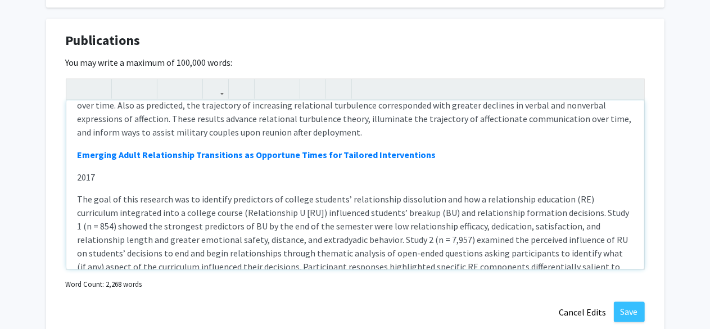
scroll to position [1819, 0]
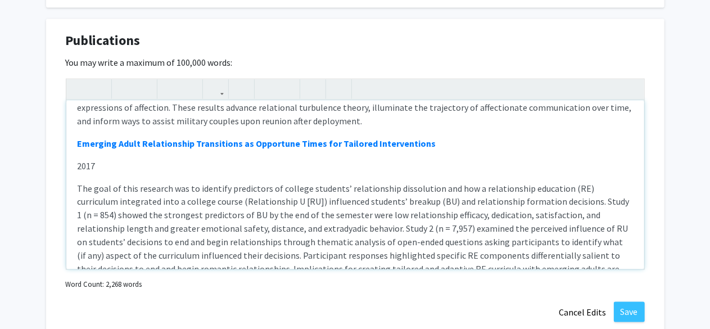
click at [119, 159] on p "2017" at bounding box center [355, 165] width 555 height 13
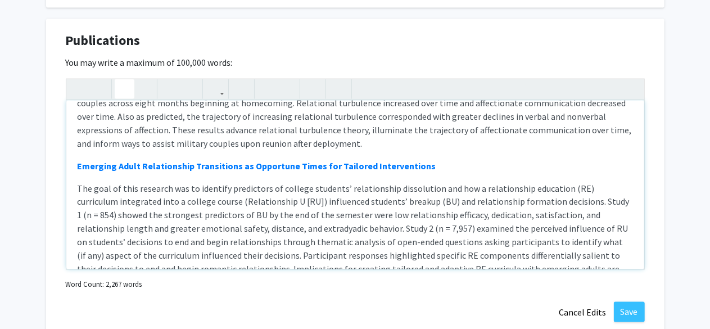
type textarea "<p><strong>Lifting the Veil: Exploring Premarital Hesitation and Engagement Dis…"
click at [634, 313] on button "Save" at bounding box center [629, 312] width 31 height 20
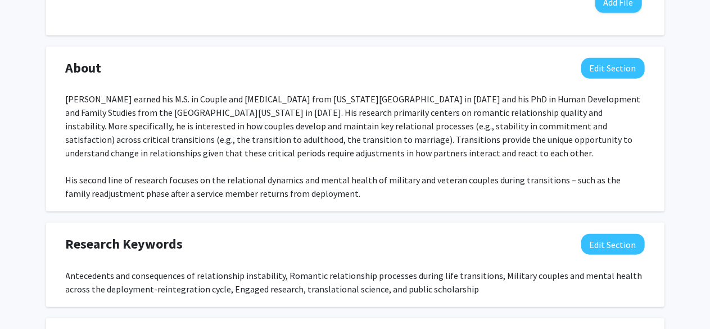
scroll to position [479, 0]
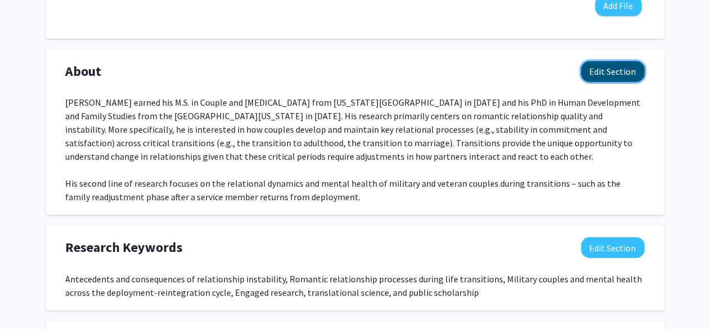
click at [615, 67] on button "Edit Section" at bounding box center [613, 71] width 64 height 21
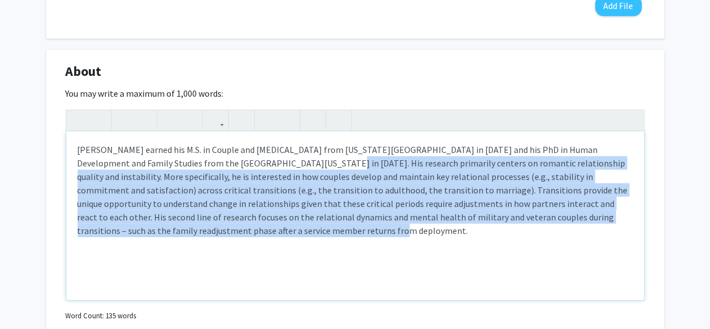
drag, startPoint x: 248, startPoint y: 162, endPoint x: 312, endPoint y: 255, distance: 112.9
click at [312, 255] on div "[PERSON_NAME] earned his M.S. in Couple and [MEDICAL_DATA] from [US_STATE][GEOG…" at bounding box center [355, 216] width 578 height 169
type textarea "<p>[PERSON_NAME] earned his M.S. in Couple and [MEDICAL_DATA] from [US_STATE][G…"
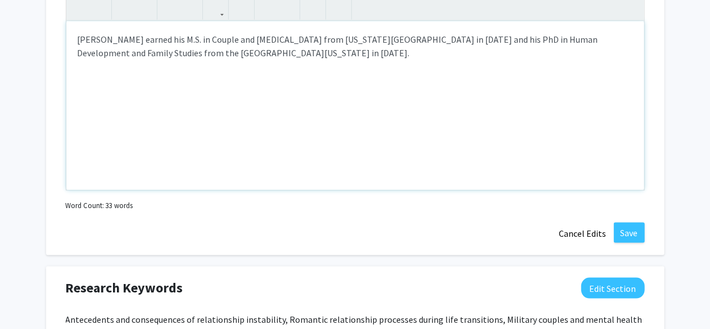
scroll to position [591, 0]
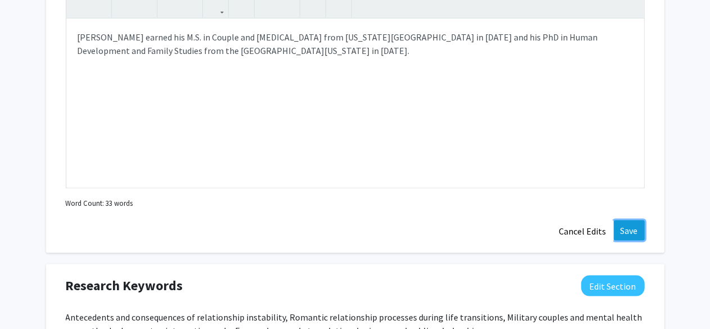
click at [626, 232] on button "Save" at bounding box center [629, 230] width 31 height 20
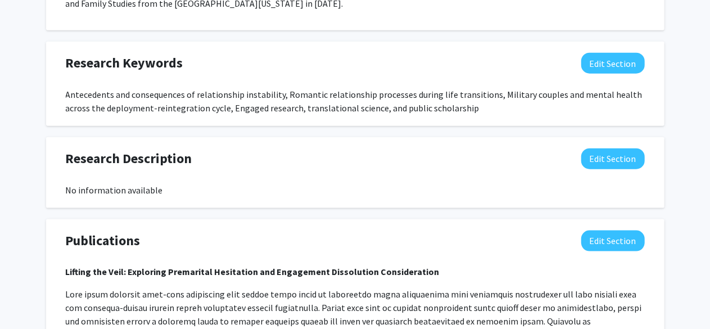
scroll to position [636, 0]
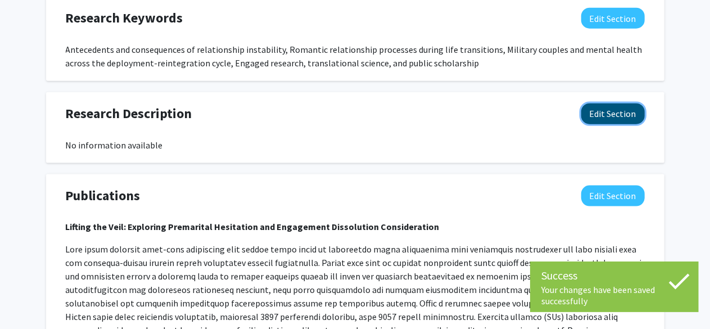
click at [607, 116] on button "Edit Section" at bounding box center [613, 113] width 64 height 21
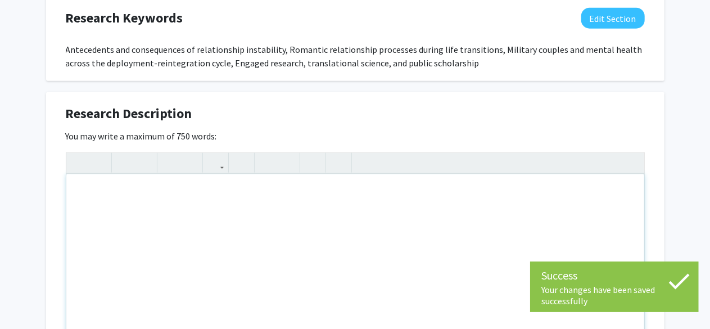
click at [245, 189] on div "Note to users with screen readers: Please deactivate our accessibility plugin f…" at bounding box center [355, 258] width 578 height 169
paste div "Note to users with screen readers: Please deactivate our accessibility plugin f…"
type textarea "<p>His research primarily centers on romantic relationship quality and instabil…"
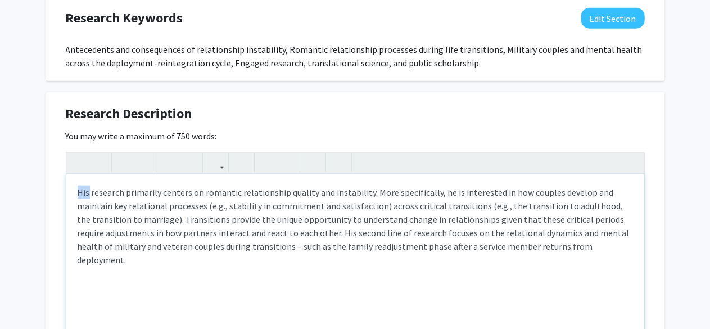
drag, startPoint x: 87, startPoint y: 192, endPoint x: 63, endPoint y: 193, distance: 24.2
click at [63, 193] on div "Research Description Edit Section You may write a maximum of 750 words: <p>His …" at bounding box center [355, 250] width 618 height 316
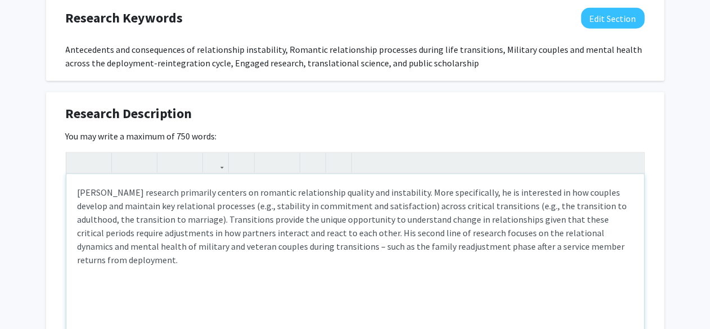
type textarea "<p>[PERSON_NAME] research primarily centers on romantic relationship quality an…"
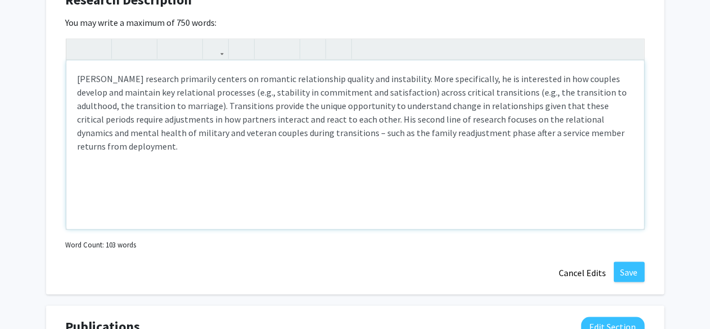
scroll to position [752, 0]
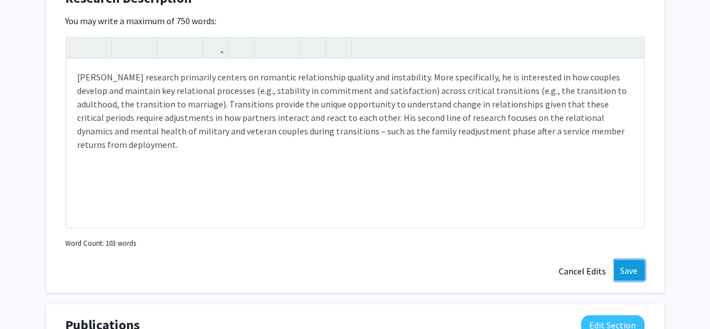
click at [622, 270] on button "Save" at bounding box center [629, 270] width 31 height 20
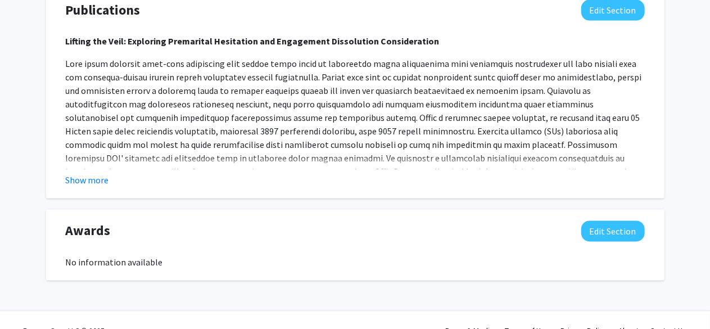
scroll to position [906, 0]
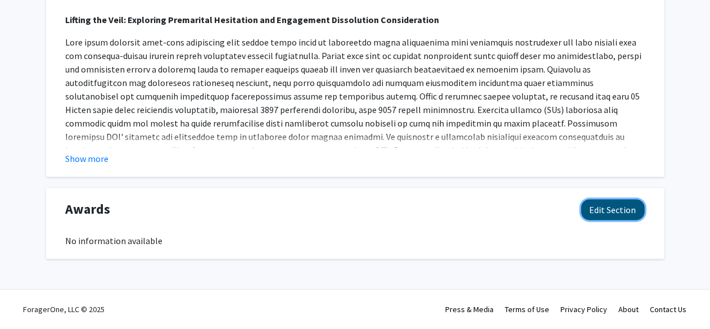
click at [607, 213] on button "Edit Section" at bounding box center [613, 210] width 64 height 21
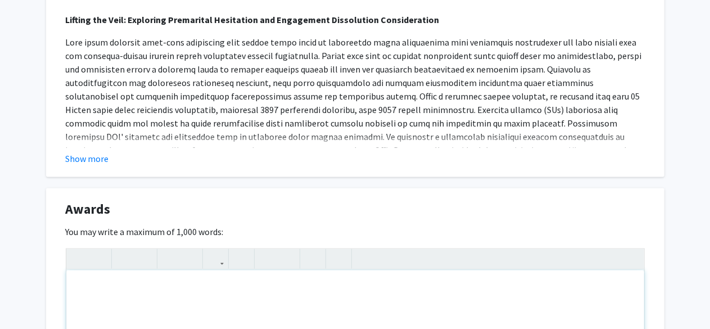
paste div "Note to users with screen readers: Please deactivate our accessibility plugin f…"
type textarea "<p>[PERSON_NAME] New Scholar Award, International Association for Relationship …"
click at [78, 289] on p "[PERSON_NAME] New Scholar Award, International Association for Relationship Res…" at bounding box center [355, 288] width 555 height 13
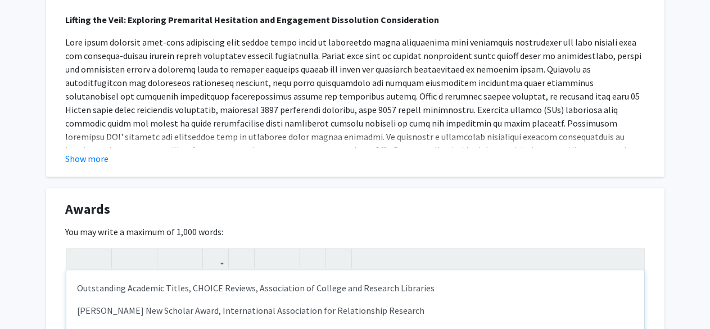
click at [220, 290] on p "Outstanding Academic Titles, CHOICE Reviews, Association of College and Researc…" at bounding box center [355, 288] width 555 height 13
click at [405, 311] on p "[PERSON_NAME] New Scholar Award, International Association for Relationship Res…" at bounding box center [355, 310] width 555 height 13
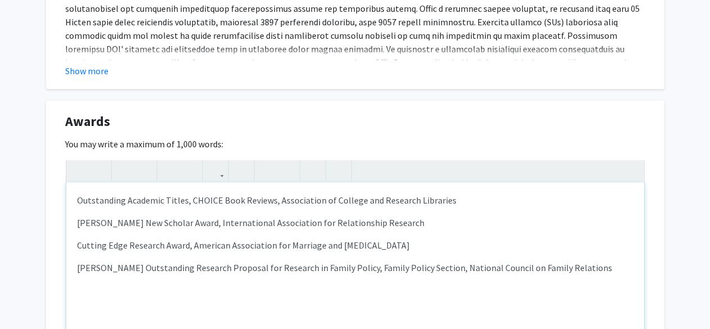
scroll to position [998, 0]
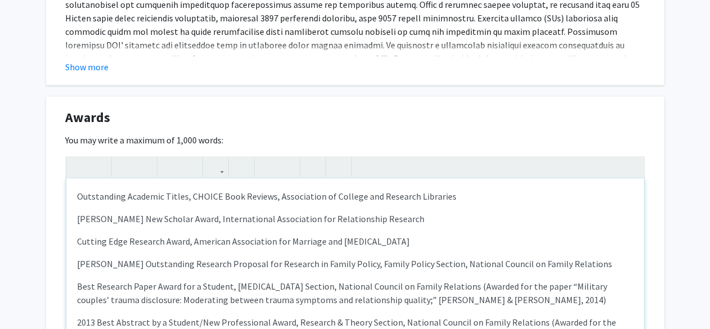
click at [228, 287] on p "Best Research Paper Award for a Student, [MEDICAL_DATA] Section, National Counc…" at bounding box center [355, 293] width 555 height 27
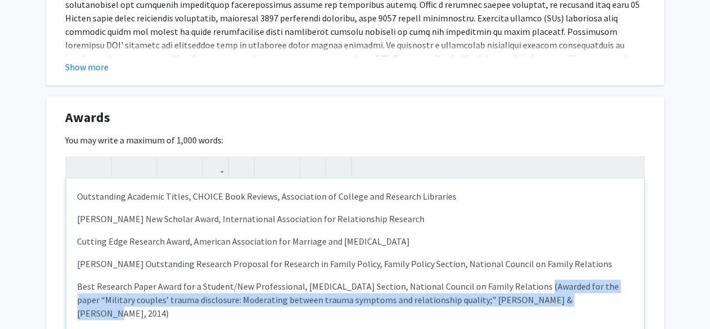
drag, startPoint x: 563, startPoint y: 303, endPoint x: 531, endPoint y: 288, distance: 35.5
click at [531, 288] on p "Best Research Paper Award for a Student/New Professional, [MEDICAL_DATA] Sectio…" at bounding box center [355, 300] width 555 height 40
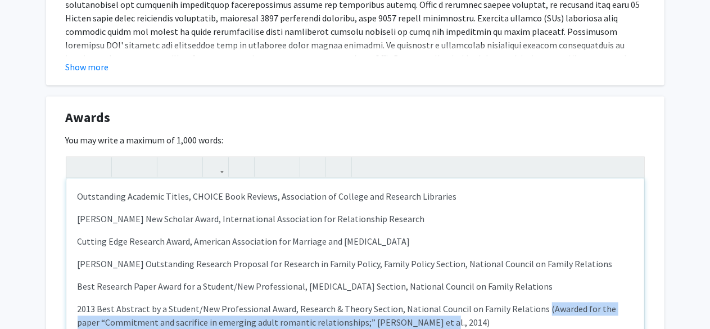
drag, startPoint x: 536, startPoint y: 310, endPoint x: 544, endPoint y: 319, distance: 11.5
click at [544, 319] on p "2013 Best Abstract by a Student/New Professional Award, Research & Theory Secti…" at bounding box center [355, 315] width 555 height 27
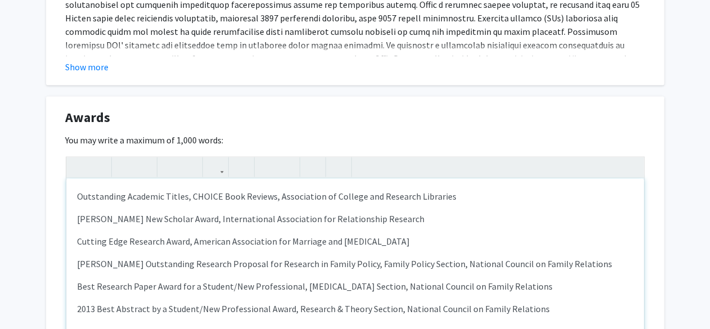
click at [395, 215] on p "[PERSON_NAME] New Scholar Award, International Association for Relationship Res…" at bounding box center [355, 218] width 555 height 13
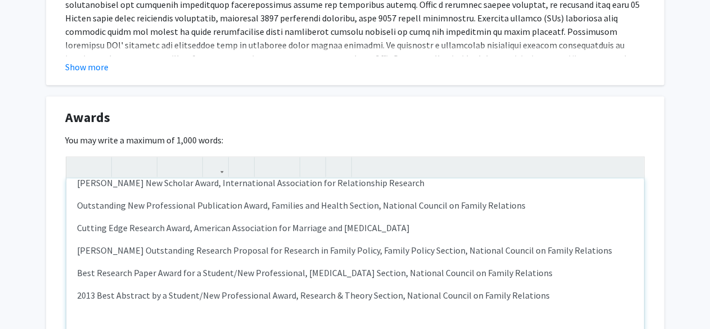
scroll to position [38, 0]
click at [97, 292] on p "2013 Best Abstract by a Student/New Professional Award, Research & Theory Secti…" at bounding box center [355, 293] width 555 height 13
click at [511, 203] on p "Outstanding New Professional Publication Award, Families and Health Section, Na…" at bounding box center [355, 203] width 555 height 13
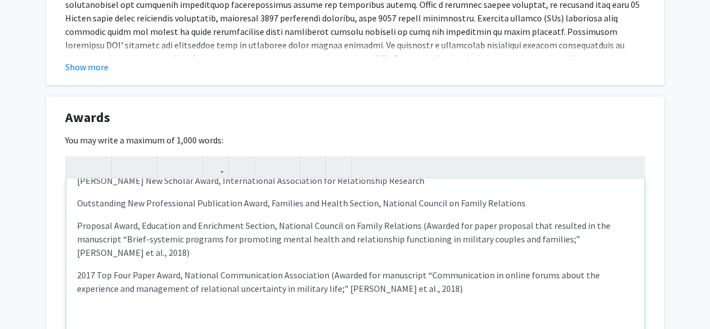
click at [96, 275] on p "2017 Top Four Paper Award, National Communication Association (Awarded for manu…" at bounding box center [355, 282] width 555 height 27
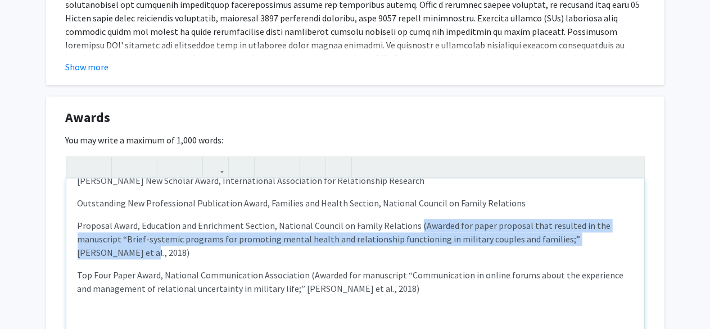
drag, startPoint x: 109, startPoint y: 252, endPoint x: 414, endPoint y: 229, distance: 305.5
click at [414, 229] on p "Proposal Award, Education and Enrichment Section, National Council on Family Re…" at bounding box center [355, 239] width 555 height 40
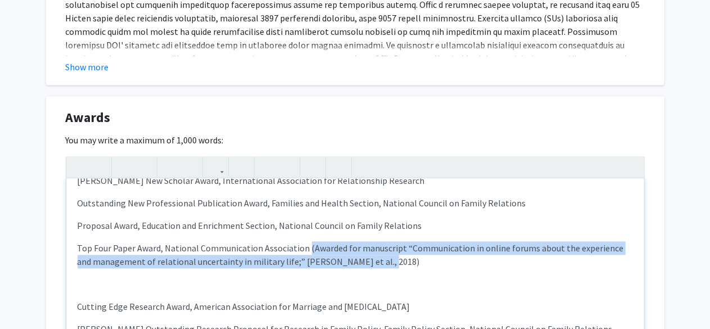
drag, startPoint x: 384, startPoint y: 259, endPoint x: 305, endPoint y: 250, distance: 79.7
click at [305, 250] on p "Top Four Paper Award, National Communication Association (Awarded for manuscrip…" at bounding box center [355, 255] width 555 height 27
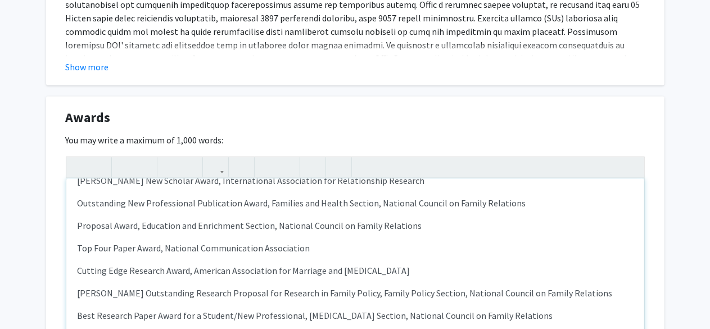
type textarea "<p>Outstanding Academic Titles, CHOICE Book Reviews, Association of College and…"
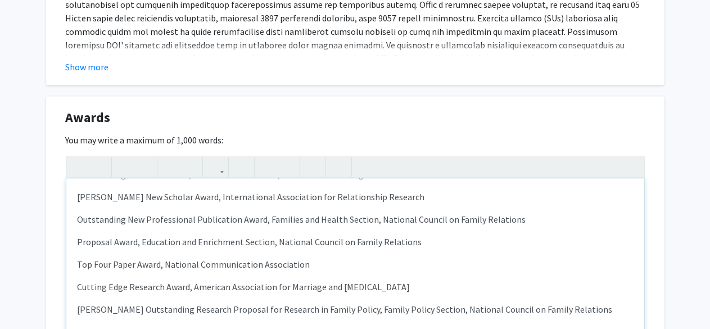
scroll to position [0, 0]
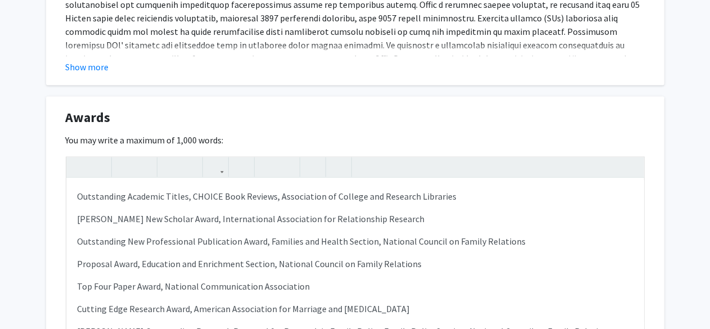
click at [650, 193] on div "Awards Edit Section You may write a maximum of 1,000 words: Outstanding Academi…" at bounding box center [355, 255] width 618 height 316
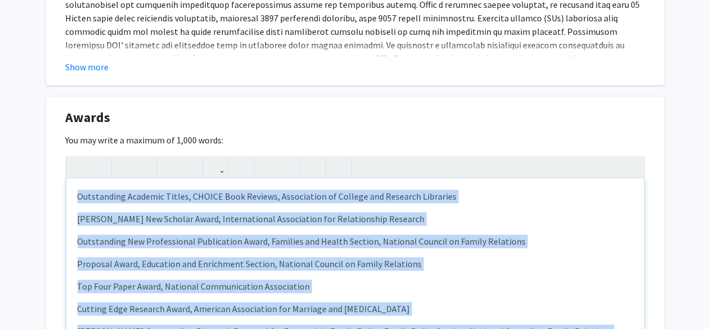
drag, startPoint x: 515, startPoint y: 294, endPoint x: 60, endPoint y: 187, distance: 467.3
click at [60, 187] on div "Awards Edit Section You may write a maximum of 1,000 words: Outstanding Academi…" at bounding box center [355, 255] width 618 height 316
click at [120, 216] on p "[PERSON_NAME] New Scholar Award, International Association for Relationship Res…" at bounding box center [355, 218] width 555 height 13
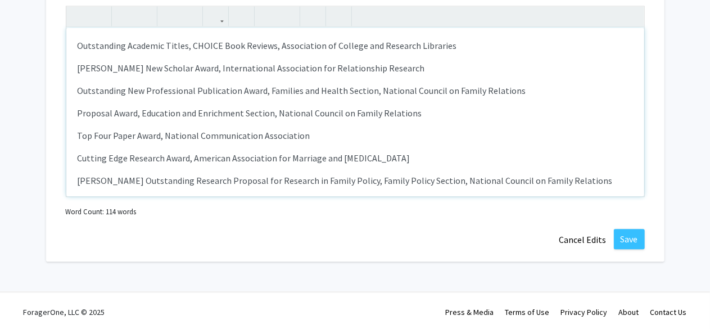
scroll to position [1150, 0]
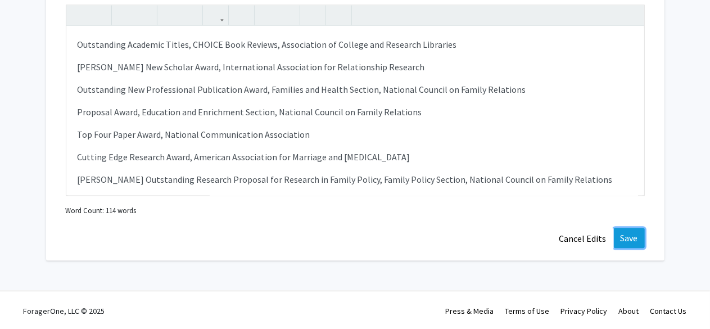
click at [630, 241] on button "Save" at bounding box center [629, 238] width 31 height 20
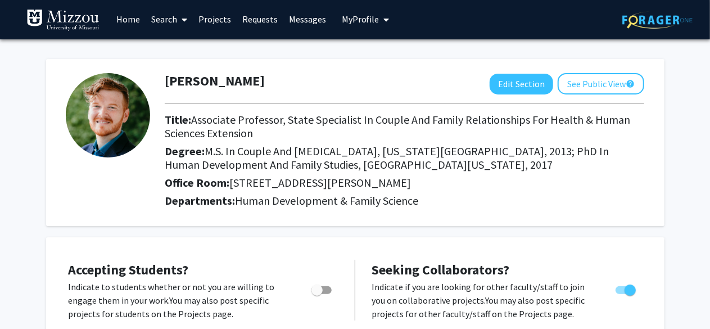
scroll to position [0, 0]
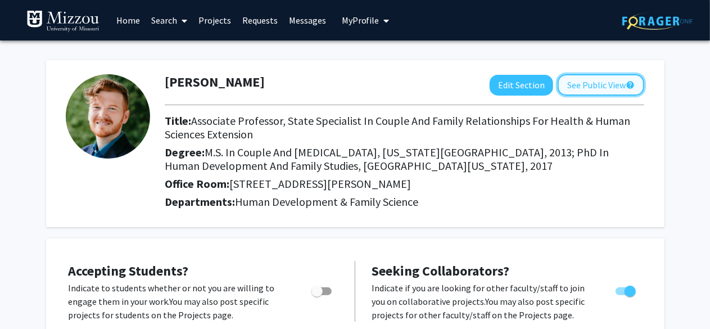
click at [597, 79] on button "See Public View help" at bounding box center [601, 84] width 87 height 21
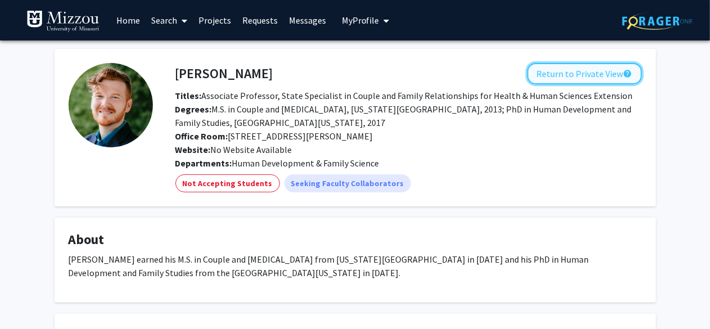
click at [583, 76] on button "Return to Private View help" at bounding box center [584, 73] width 115 height 21
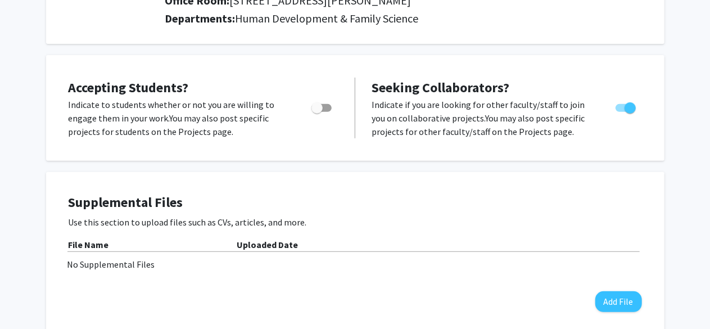
scroll to position [182, 0]
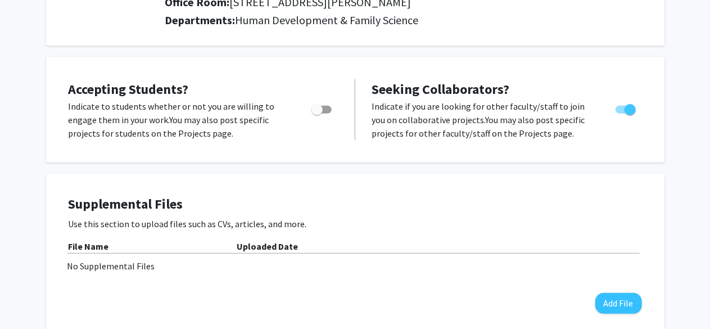
click at [314, 107] on span "Toggle" at bounding box center [316, 109] width 11 height 11
click at [316, 114] on input "Would you like to permit student requests?" at bounding box center [316, 114] width 1 height 1
checkbox input "true"
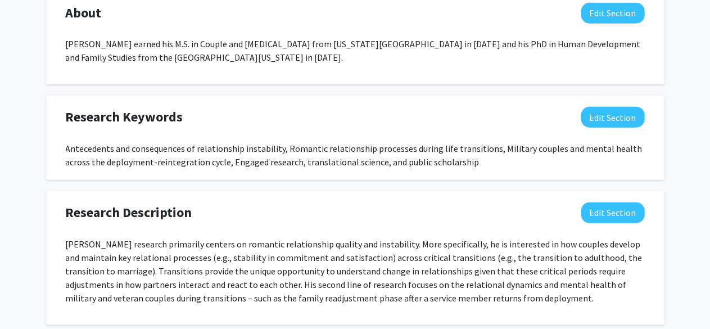
scroll to position [539, 0]
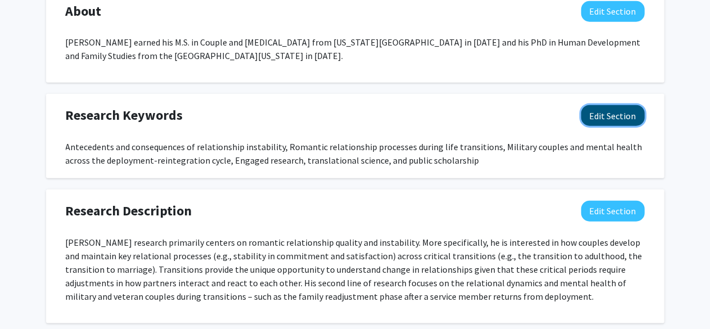
click at [606, 123] on button "Edit Section" at bounding box center [613, 115] width 64 height 21
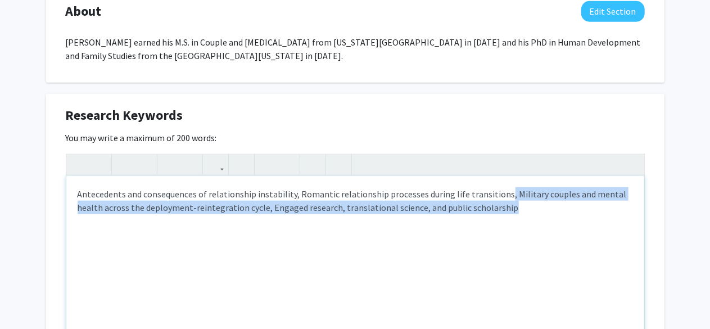
drag, startPoint x: 499, startPoint y: 211, endPoint x: 497, endPoint y: 190, distance: 21.5
click at [497, 190] on div "Antecedents and consequences of relationship instability, Romantic relationship…" at bounding box center [355, 260] width 578 height 169
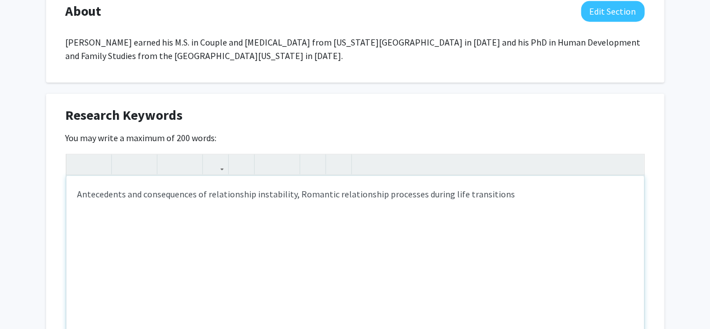
click at [292, 193] on div "Antecedents and consequences of relationship instability, Romantic relationship…" at bounding box center [355, 260] width 578 height 169
type textarea "Antecedents and consequences of relationship instability; Romantic relationship…"
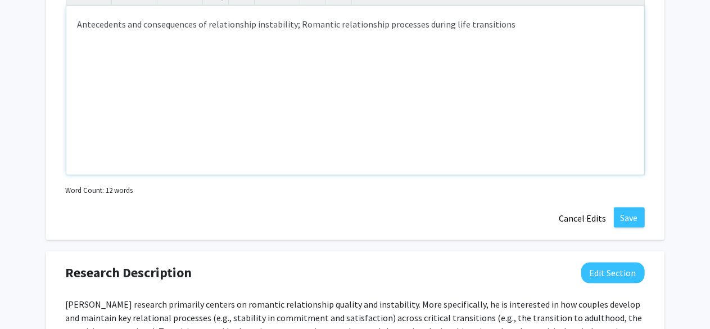
scroll to position [713, 0]
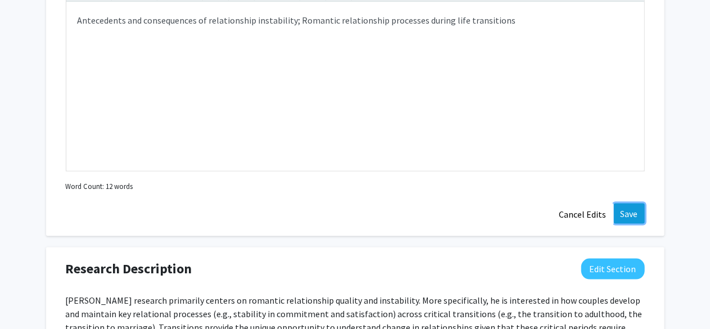
click at [631, 212] on button "Save" at bounding box center [629, 213] width 31 height 20
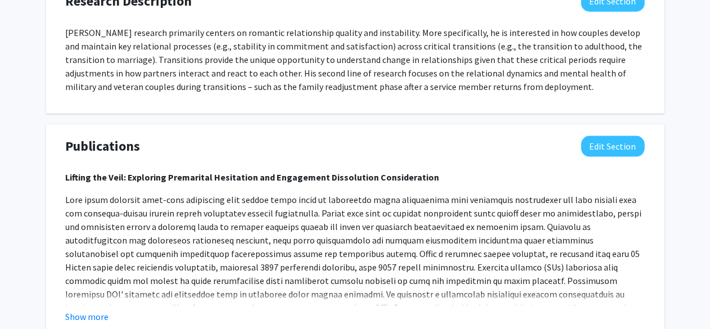
click at [608, 12] on div "Research Description Edit Section" at bounding box center [355, 4] width 596 height 26
click at [605, 2] on button "Edit Section" at bounding box center [613, 1] width 64 height 21
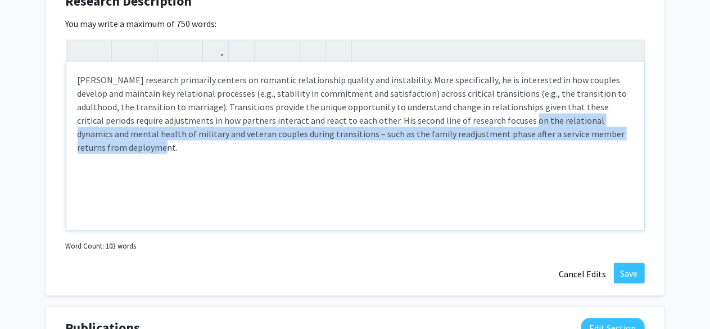
drag, startPoint x: 594, startPoint y: 133, endPoint x: 451, endPoint y: 123, distance: 143.1
click at [451, 123] on p "[PERSON_NAME] research primarily centers on romantic relationship quality and i…" at bounding box center [355, 113] width 555 height 81
click at [512, 156] on div "[PERSON_NAME] research primarily centers on romantic relationship quality and i…" at bounding box center [355, 146] width 578 height 169
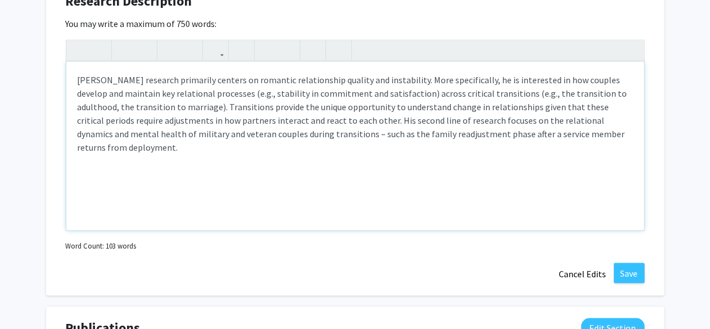
click at [594, 121] on p "[PERSON_NAME] research primarily centers on romantic relationship quality and i…" at bounding box center [355, 113] width 555 height 81
click at [594, 130] on p "[PERSON_NAME] research primarily centers on romantic relationship quality and i…" at bounding box center [355, 113] width 555 height 81
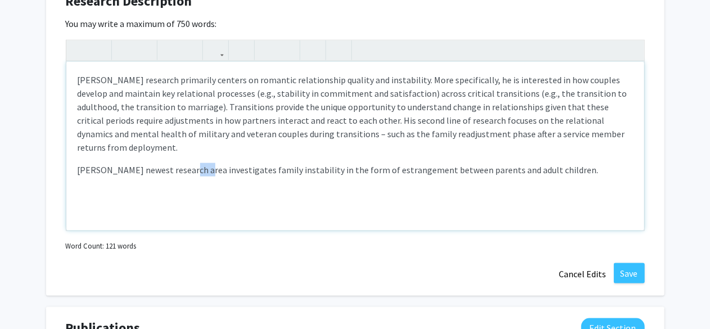
drag, startPoint x: 181, startPoint y: 157, endPoint x: 196, endPoint y: 156, distance: 14.6
click at [196, 163] on p "[PERSON_NAME] newest research area investigates family instability in the form …" at bounding box center [355, 169] width 555 height 13
click at [256, 163] on p "[PERSON_NAME] newest research project investigates family instability in the fo…" at bounding box center [355, 169] width 555 height 13
click at [316, 163] on p "[PERSON_NAME] newest research project investigates family instability in the fo…" at bounding box center [355, 169] width 555 height 13
click at [254, 163] on p "[PERSON_NAME] newest research project investigates family instability in the fo…" at bounding box center [355, 169] width 555 height 13
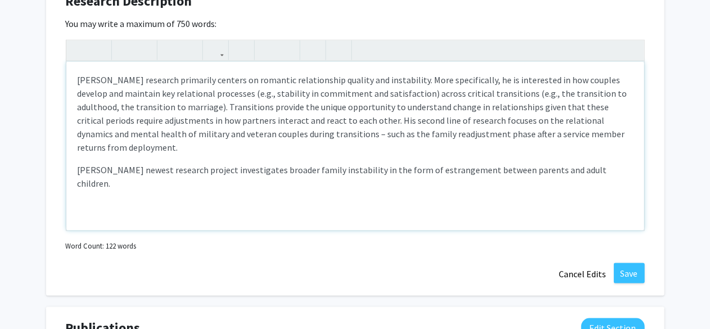
click at [73, 157] on div "[PERSON_NAME] research primarily centers on romantic relationship quality and i…" at bounding box center [355, 146] width 578 height 169
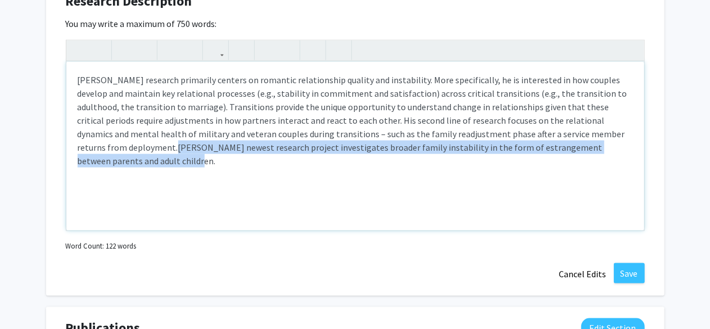
drag, startPoint x: 592, startPoint y: 135, endPoint x: 598, endPoint y: 142, distance: 8.8
click at [598, 142] on p "[PERSON_NAME] research primarily centers on romantic relationship quality and i…" at bounding box center [355, 120] width 555 height 94
click at [141, 55] on icon "button" at bounding box center [144, 50] width 10 height 19
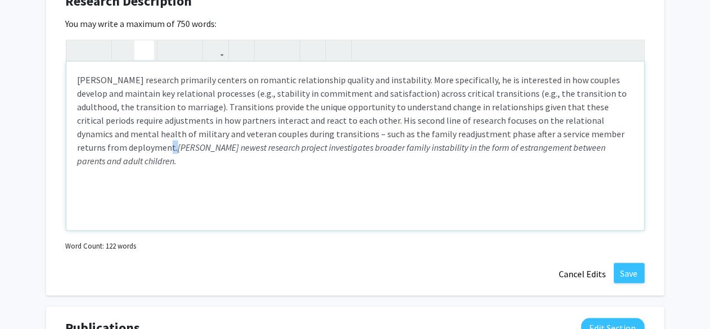
click at [102, 148] on em "[PERSON_NAME] newest research project investigates broader family instability i…" at bounding box center [342, 154] width 528 height 25
click at [292, 180] on div "[PERSON_NAME] research primarily centers on romantic relationship quality and i…" at bounding box center [355, 146] width 578 height 169
click at [591, 142] on em "[PERSON_NAME] most current research project investigates broader family instabi…" at bounding box center [352, 154] width 548 height 25
type textarea "<p>[PERSON_NAME] research primarily centers on romantic relationship quality an…"
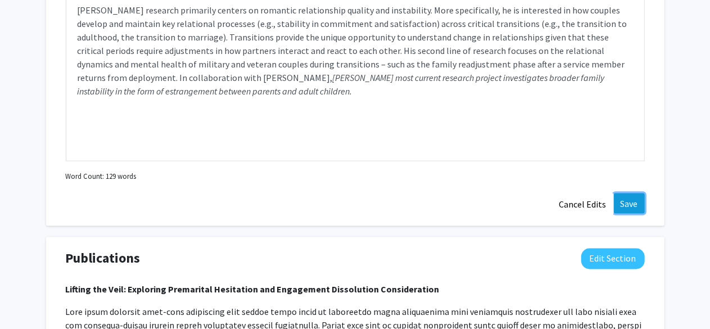
click at [625, 197] on button "Save" at bounding box center [629, 203] width 31 height 20
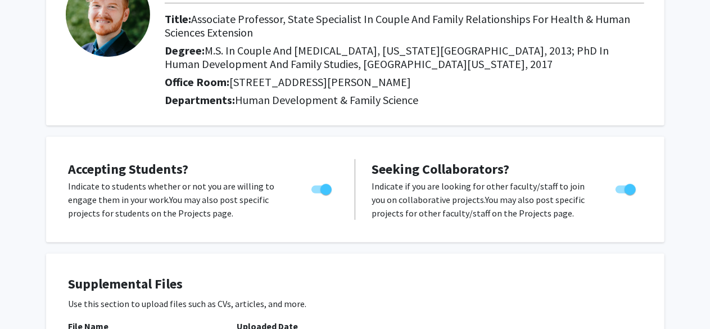
scroll to position [0, 0]
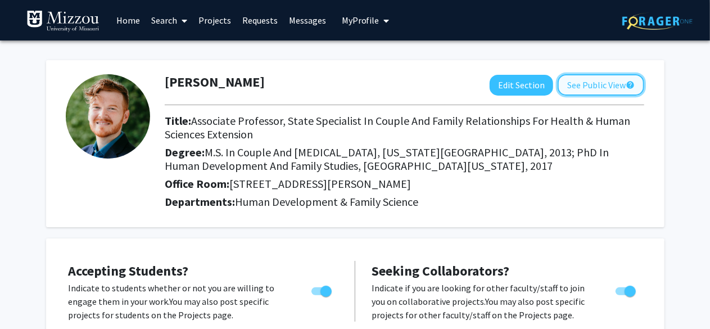
click at [576, 86] on button "See Public View help" at bounding box center [601, 84] width 87 height 21
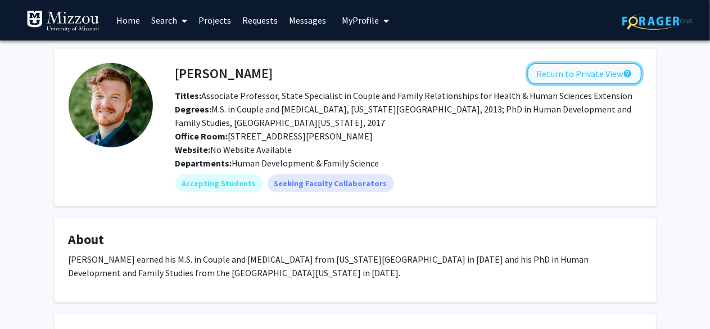
click at [583, 70] on button "Return to Private View help" at bounding box center [584, 73] width 115 height 21
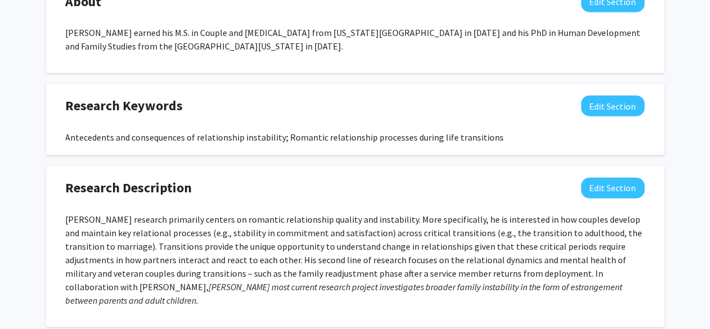
scroll to position [551, 0]
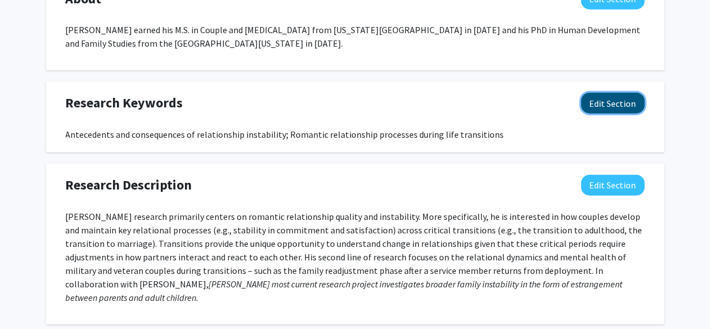
click at [599, 105] on button "Edit Section" at bounding box center [613, 103] width 64 height 21
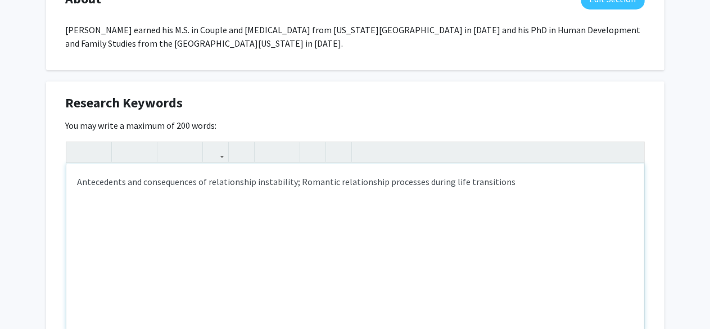
click at [331, 182] on div "Antecedents and consequences of relationship instability; Romantic relationship…" at bounding box center [355, 248] width 578 height 169
type textarea "Antecedents and consequences of relationship instability; Romantic and family r…"
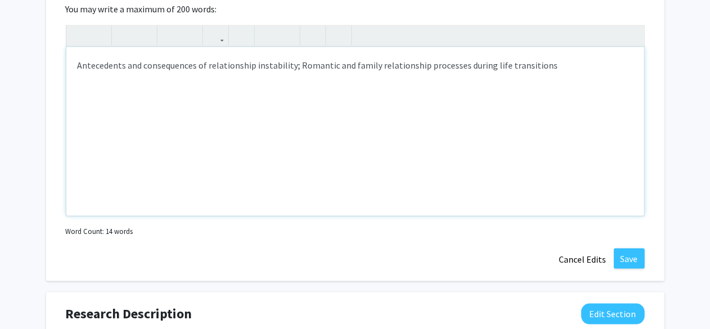
scroll to position [681, 0]
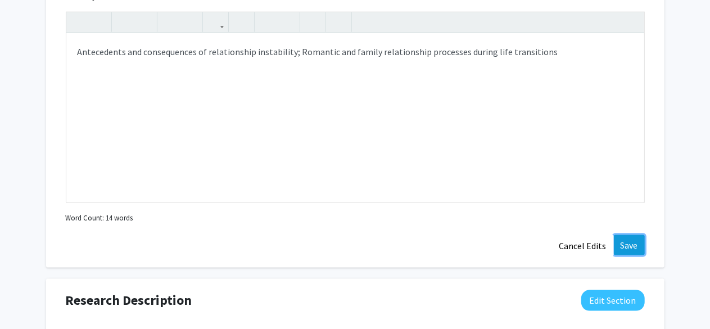
click at [631, 243] on button "Save" at bounding box center [629, 245] width 31 height 20
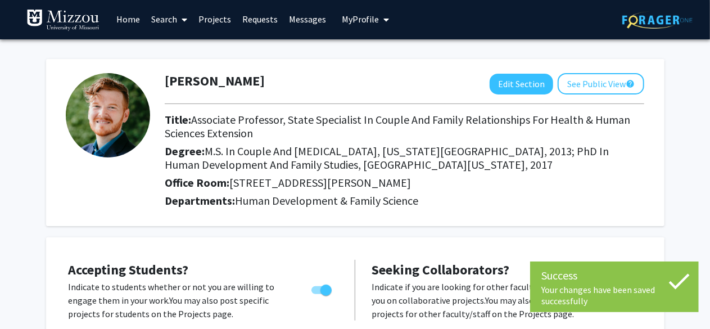
scroll to position [0, 0]
